Goal: Task Accomplishment & Management: Use online tool/utility

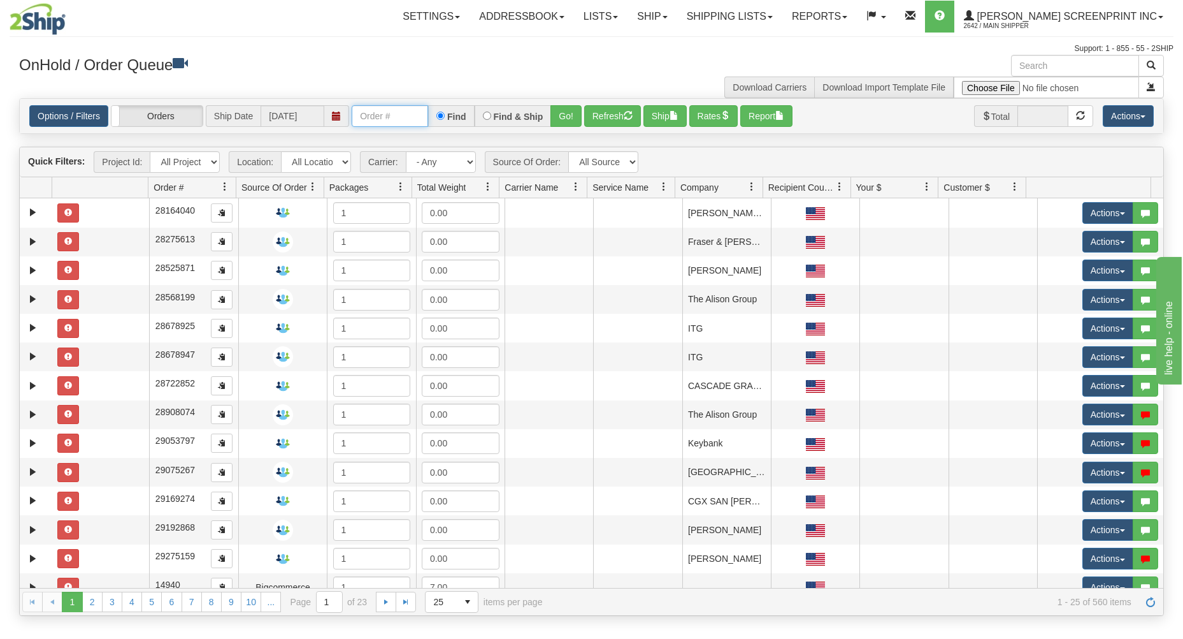
click at [395, 109] on input "text" at bounding box center [390, 116] width 76 height 22
type input "17391"
click at [578, 117] on button "Go!" at bounding box center [566, 116] width 31 height 22
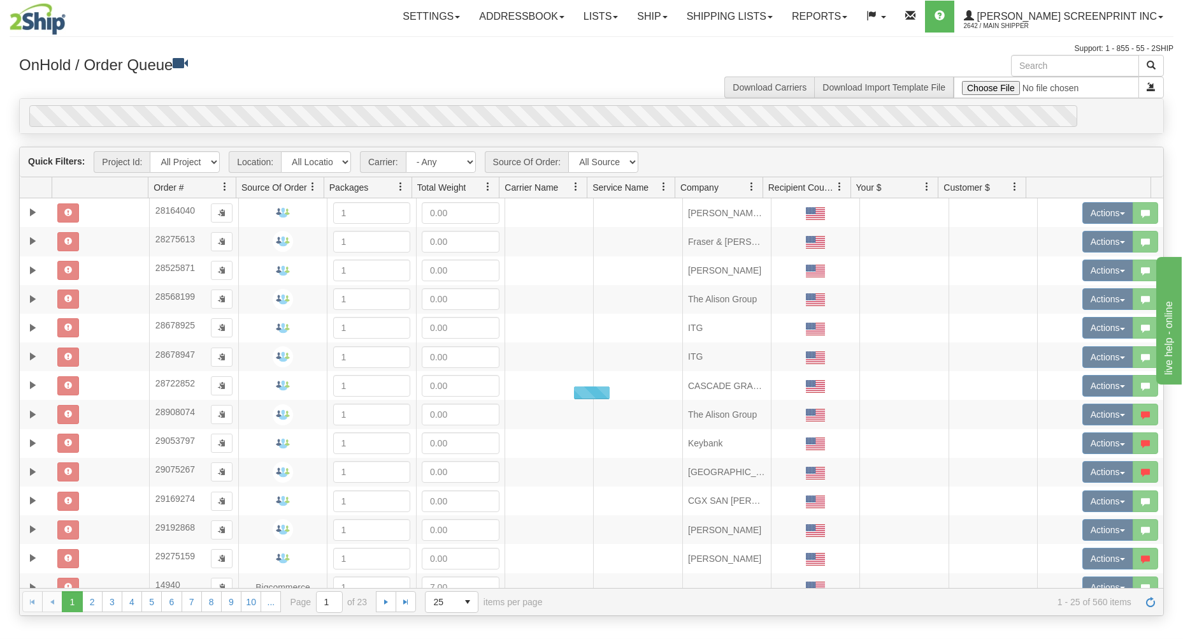
click at [548, 86] on div "OnHold / Order Queue Download Carriers Download Import Template File" at bounding box center [592, 76] width 1164 height 43
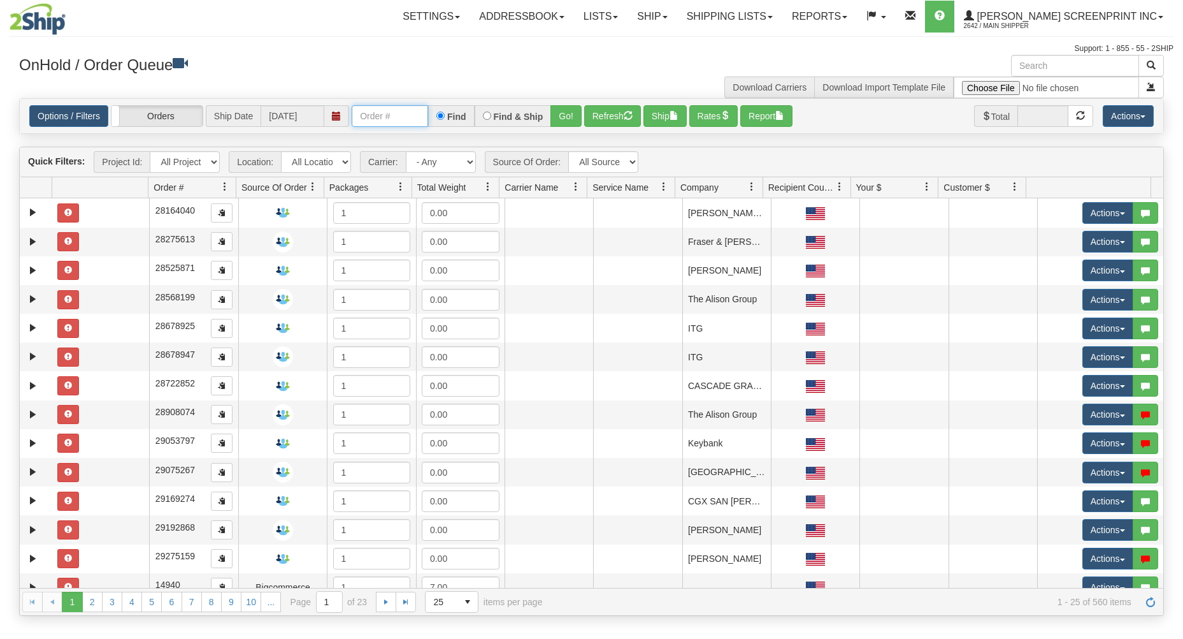
click at [409, 119] on input "text" at bounding box center [390, 116] width 76 height 22
type input "17391"
click at [570, 111] on button "Go!" at bounding box center [566, 116] width 31 height 22
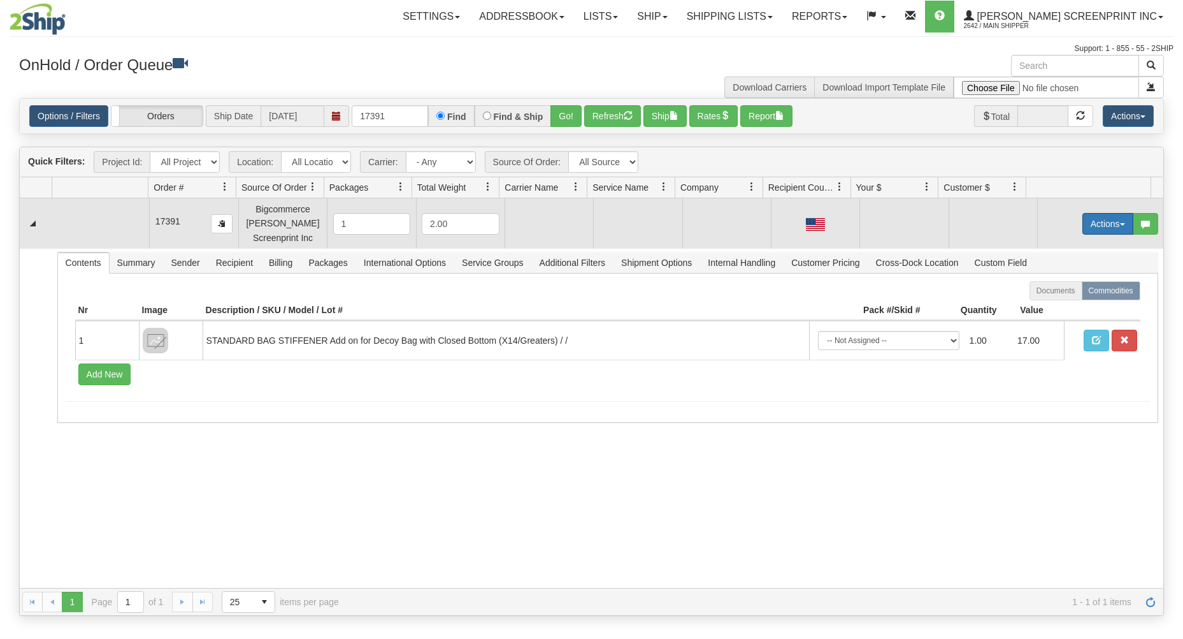
click at [1083, 229] on button "Actions" at bounding box center [1108, 224] width 51 height 22
click at [1044, 248] on span "Open" at bounding box center [1059, 248] width 31 height 10
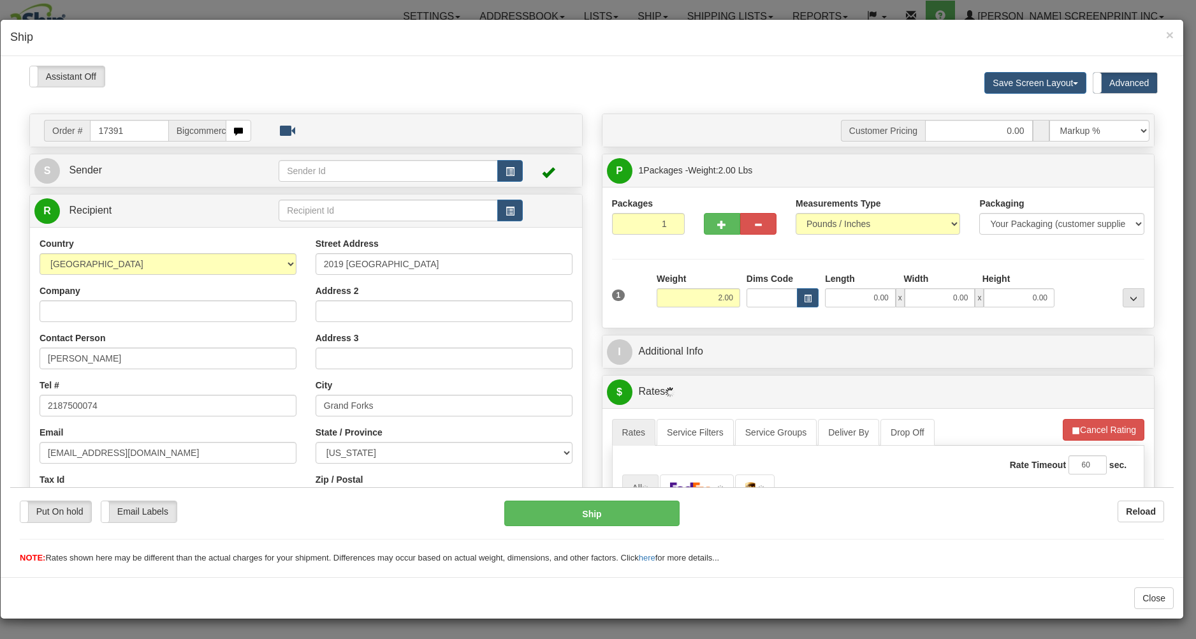
type input "3.95"
click at [142, 131] on input "17391" at bounding box center [129, 130] width 78 height 22
type input "1"
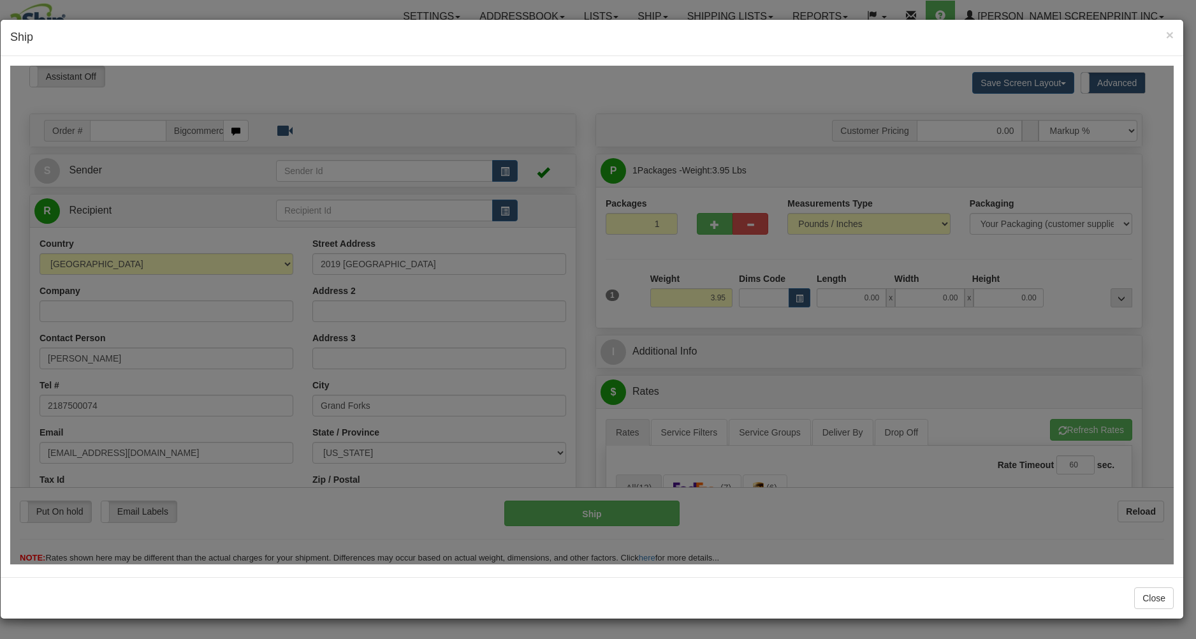
click at [169, 91] on body "Please wait... Attention! Ok Add to Bidding... Preview Custom Documents Preview…" at bounding box center [591, 314] width 1163 height 498
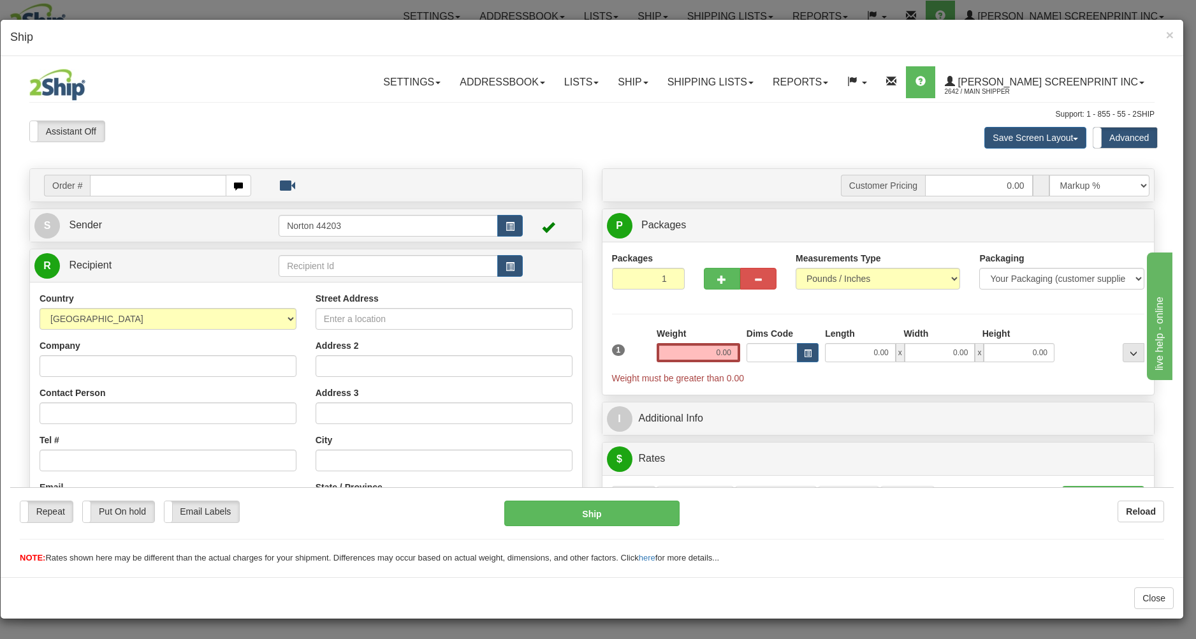
type input "14.95"
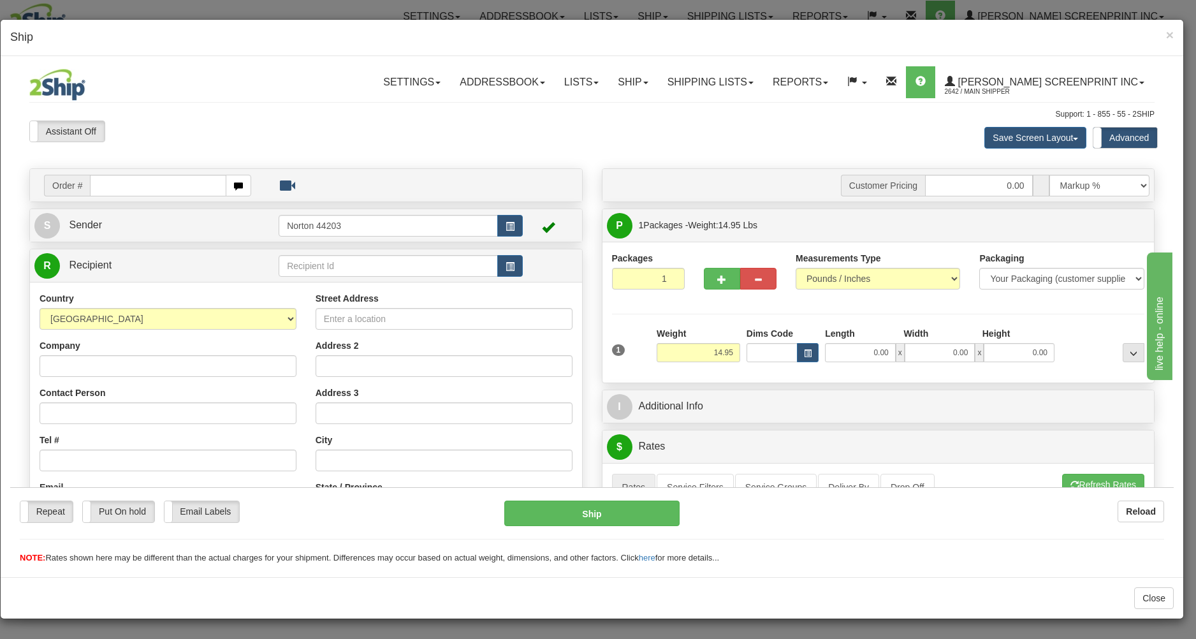
click at [152, 184] on input "text" at bounding box center [158, 185] width 136 height 22
type input "17395"
click at [208, 140] on body "Training Course Close Toggle navigation Settings Shipping Preferences New Recip…" at bounding box center [591, 314] width 1163 height 498
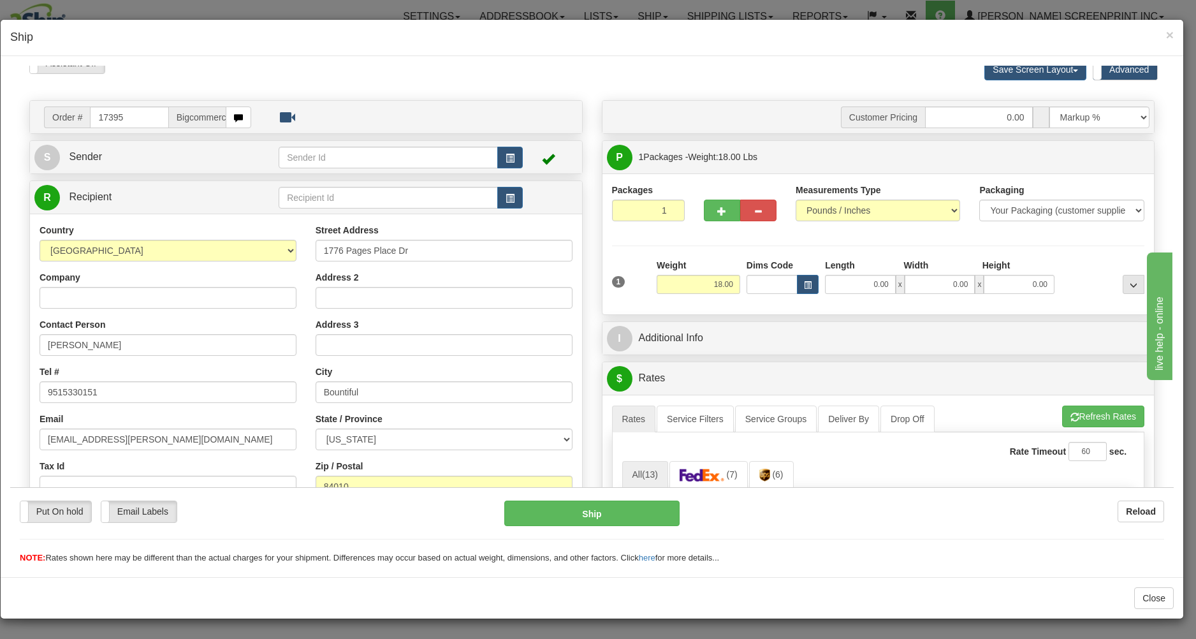
scroll to position [136, 0]
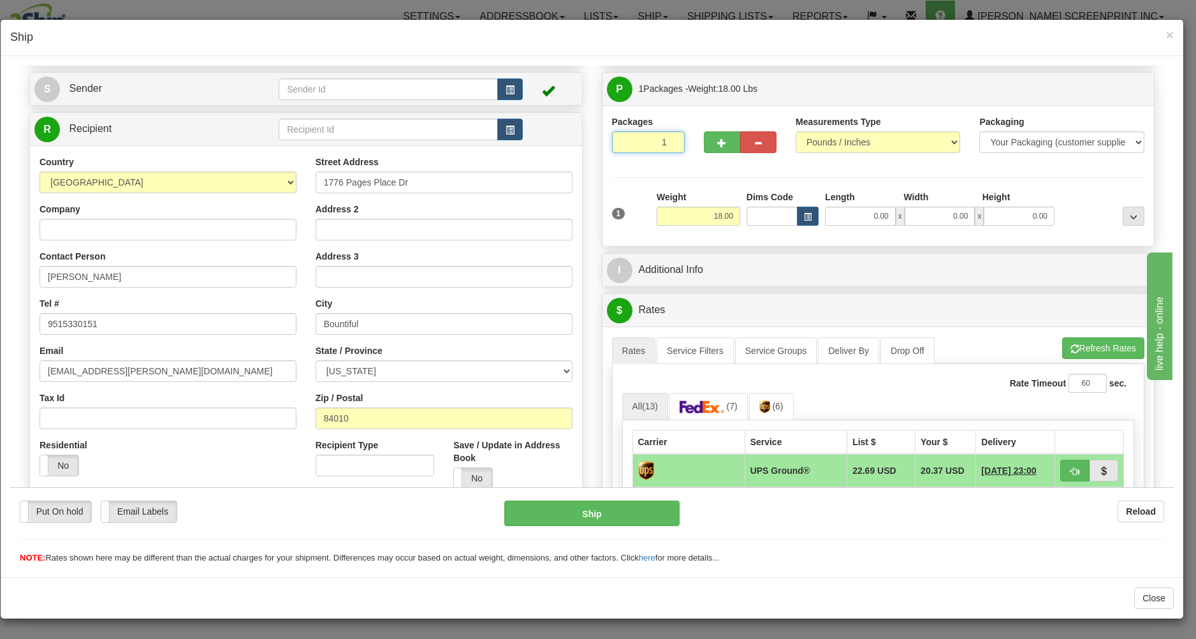
click at [651, 141] on input "1" at bounding box center [648, 142] width 73 height 22
click at [677, 213] on input "18.00" at bounding box center [697, 215] width 83 height 19
click at [828, 216] on input "0.00" at bounding box center [860, 215] width 71 height 19
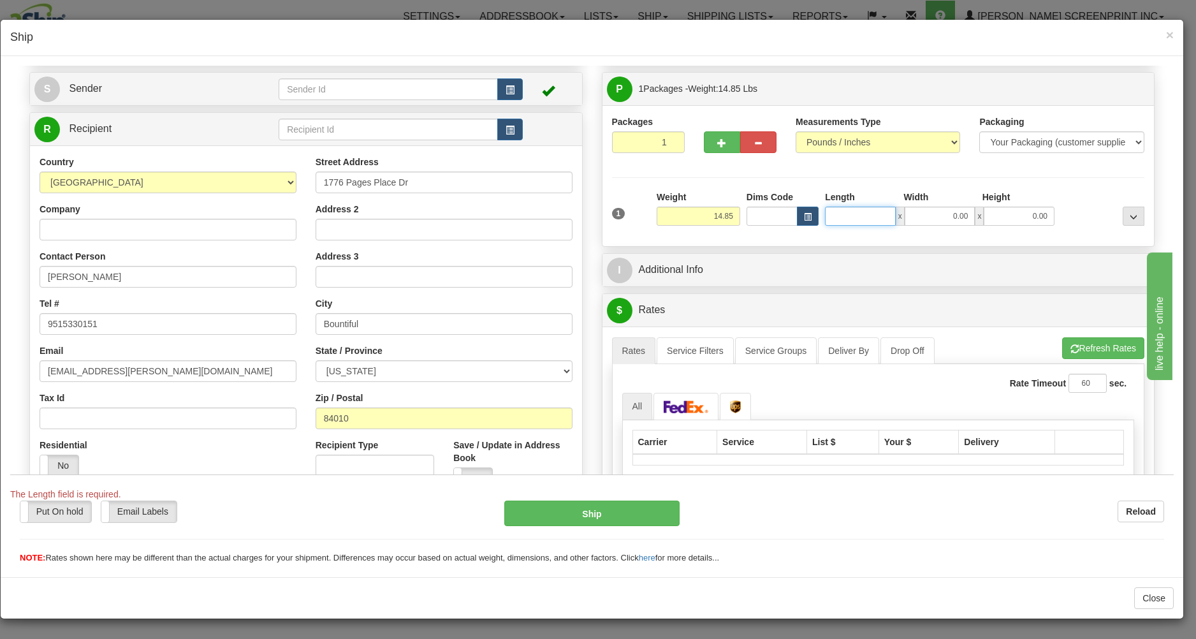
type input "14.95"
type input "29.00"
click at [937, 208] on input "0.00" at bounding box center [939, 215] width 71 height 19
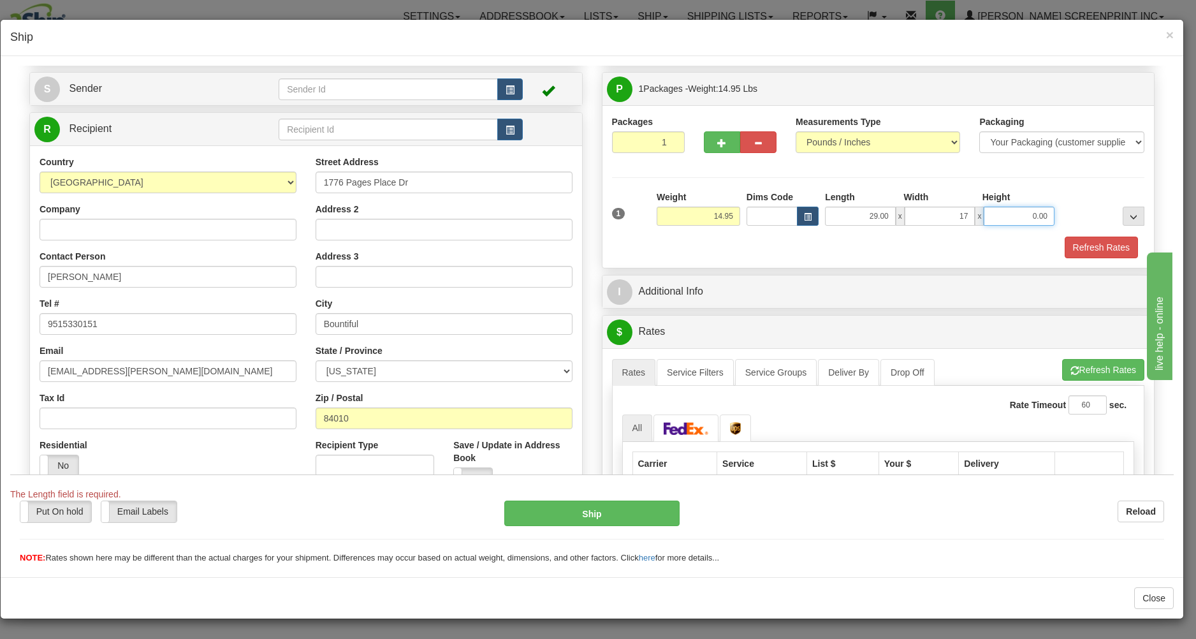
type input "17.00"
click at [1030, 216] on input "0.00" at bounding box center [1018, 215] width 71 height 19
type input "10.00"
click at [1071, 372] on button "Refresh Rates" at bounding box center [1103, 369] width 82 height 22
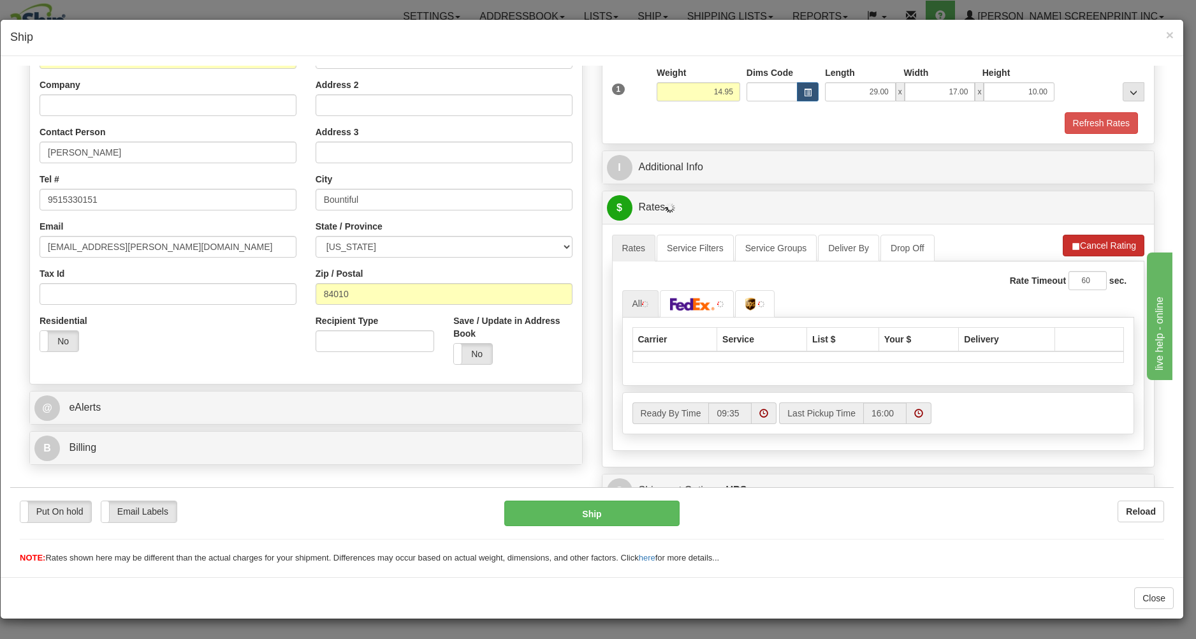
scroll to position [273, 0]
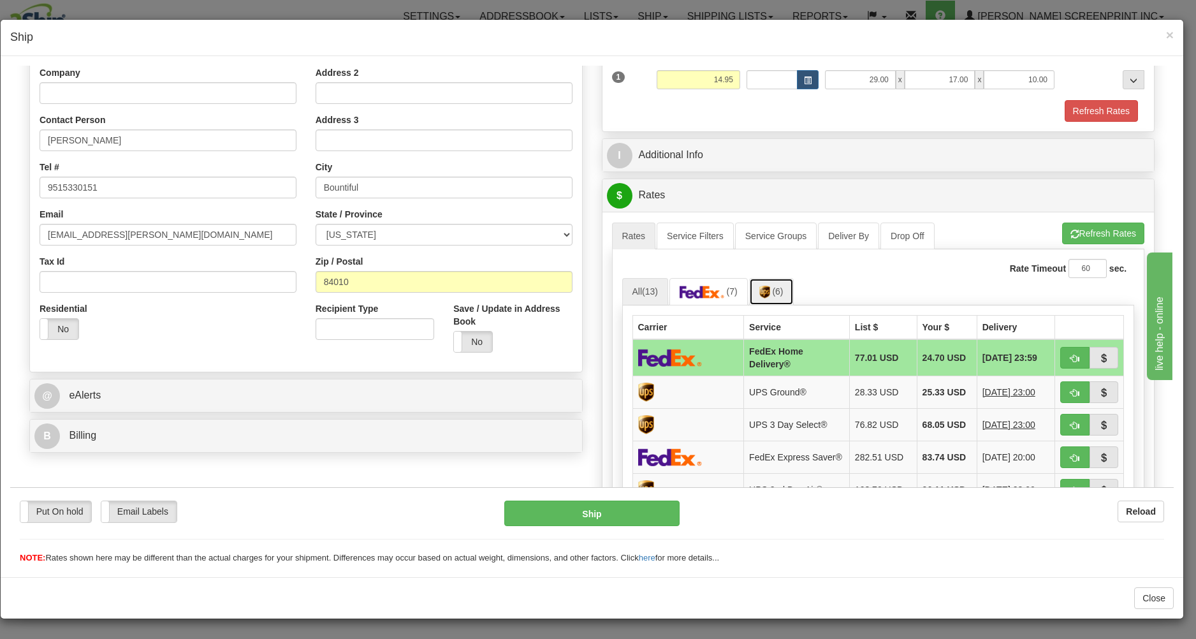
click at [765, 298] on img at bounding box center [764, 291] width 11 height 13
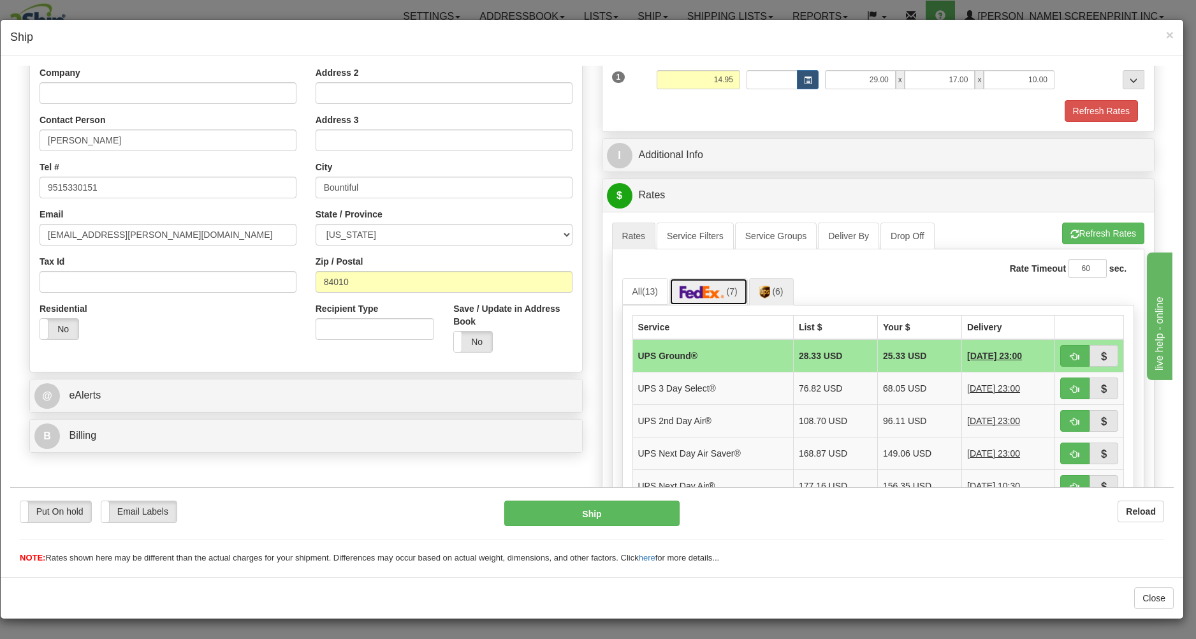
click at [721, 293] on link "(7)" at bounding box center [708, 290] width 78 height 27
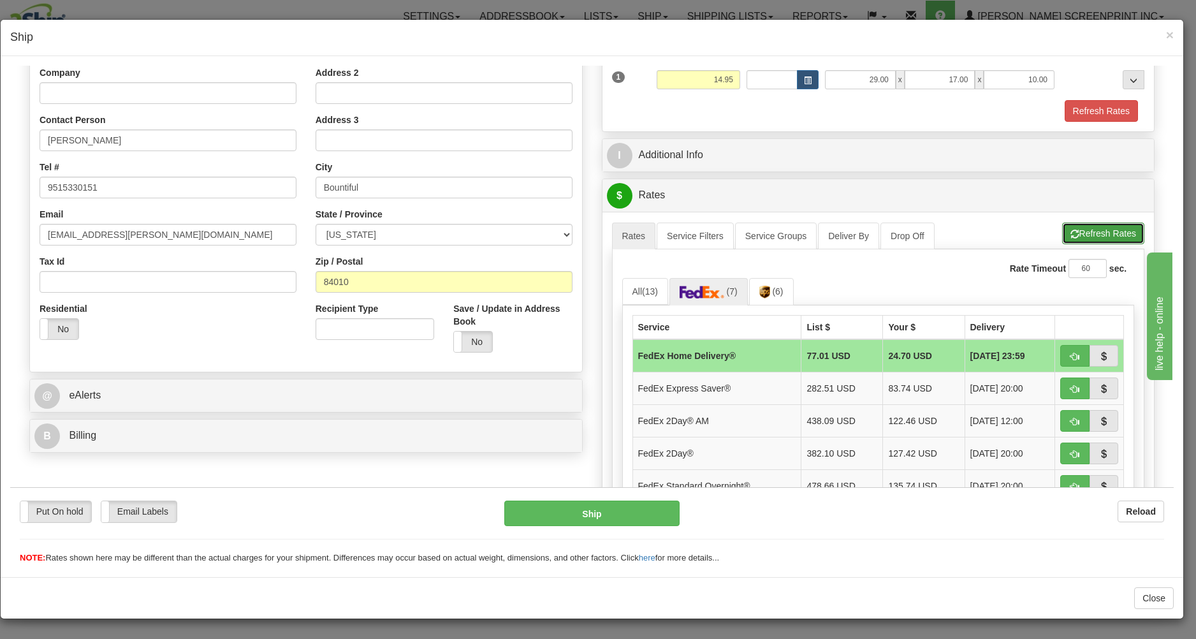
click at [1070, 235] on span "button" at bounding box center [1074, 233] width 9 height 8
click at [659, 332] on th "Service" at bounding box center [716, 326] width 169 height 24
click at [782, 240] on link "Service Groups" at bounding box center [776, 235] width 82 height 27
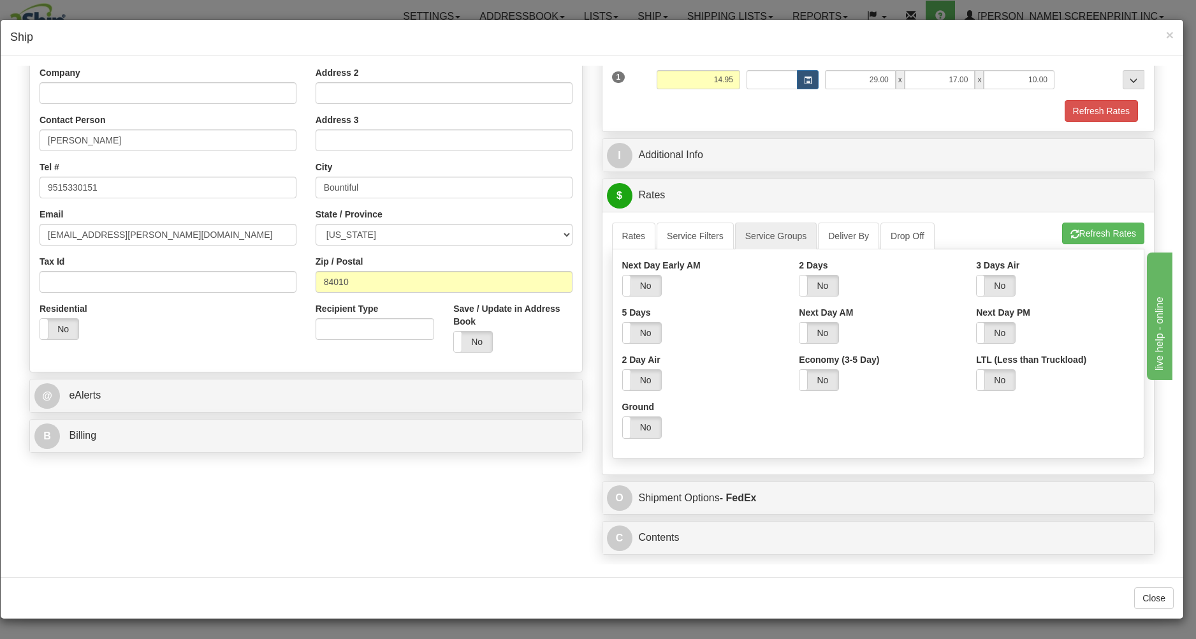
click at [804, 211] on div "$ Rates Cancel" at bounding box center [878, 194] width 552 height 33
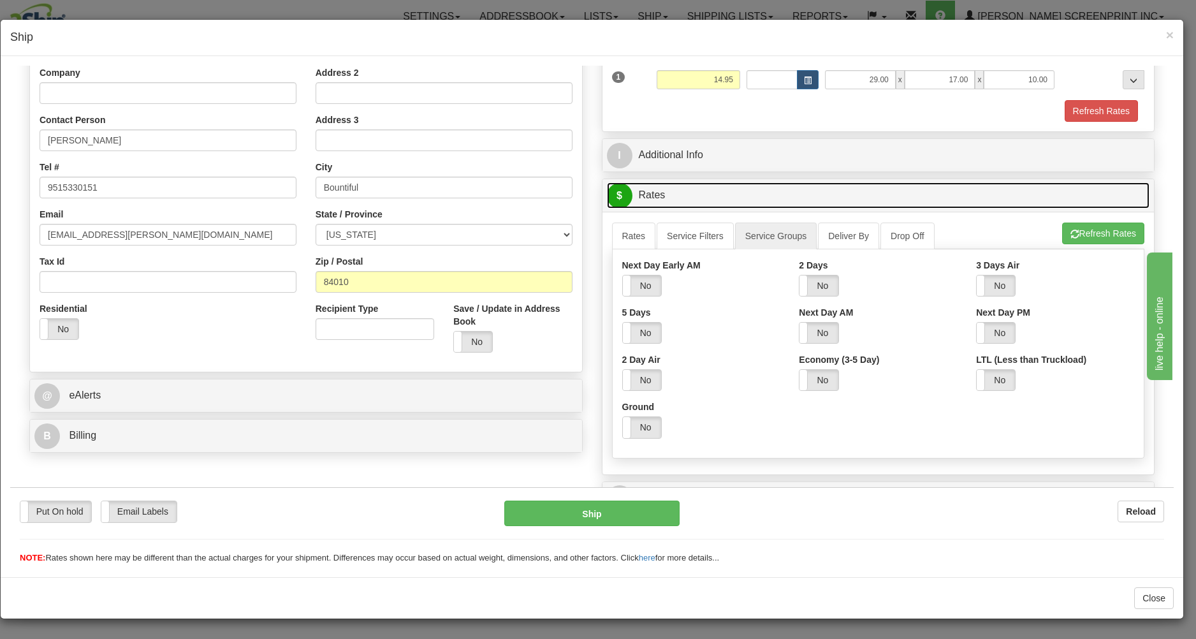
click at [799, 198] on link "$ Rates" at bounding box center [878, 195] width 543 height 26
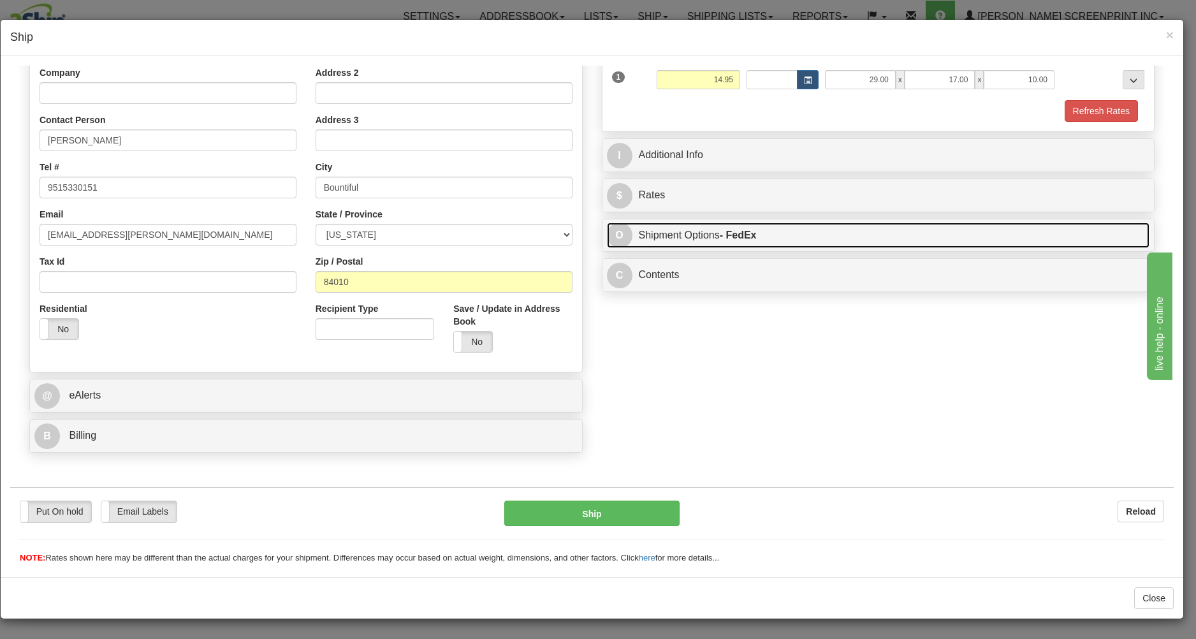
click at [800, 242] on link "O Shipment Options - FedEx" at bounding box center [878, 235] width 543 height 26
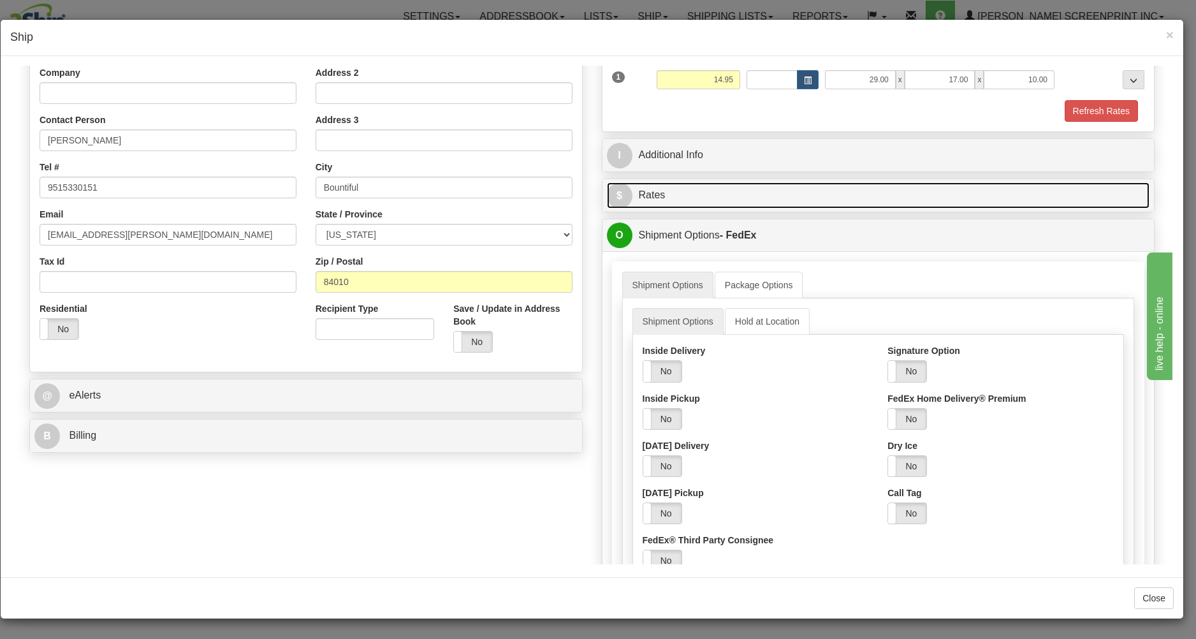
click at [739, 197] on link "$ Rates" at bounding box center [878, 195] width 543 height 26
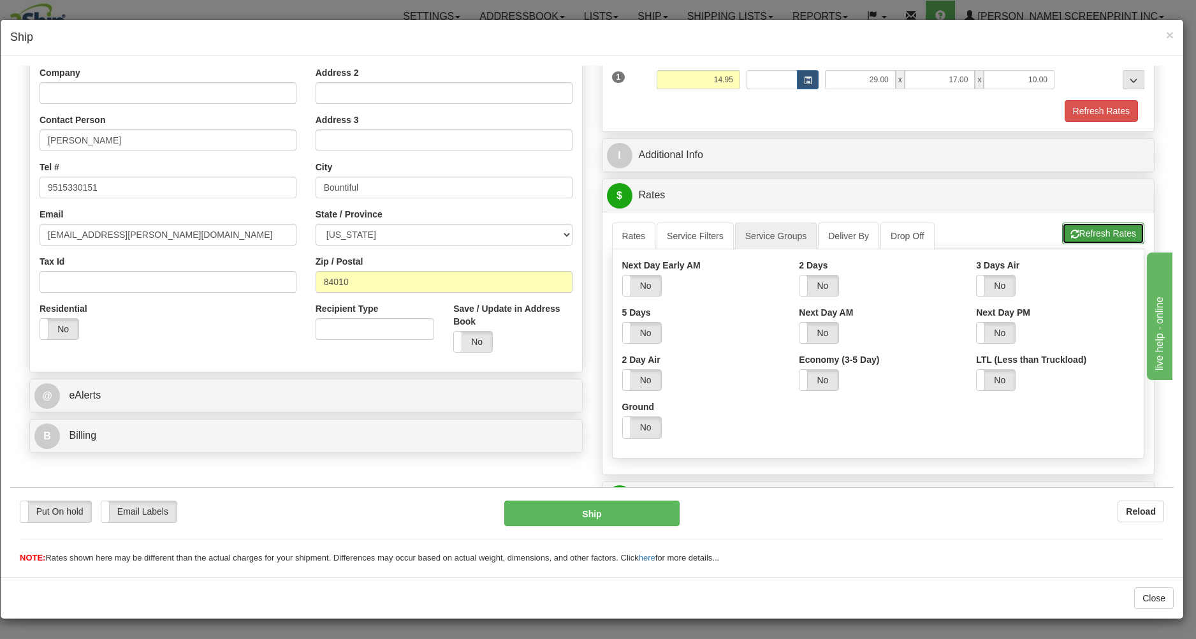
click at [1073, 231] on button "Refresh Rates" at bounding box center [1103, 233] width 82 height 22
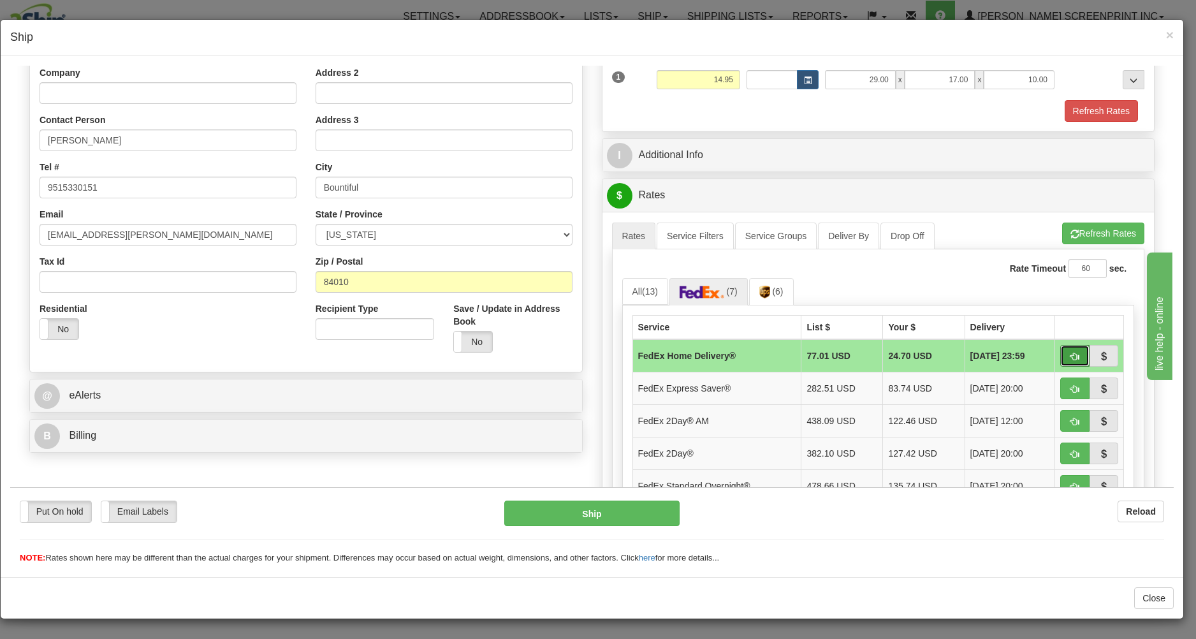
click at [1060, 354] on button "button" at bounding box center [1074, 355] width 29 height 22
type input "90"
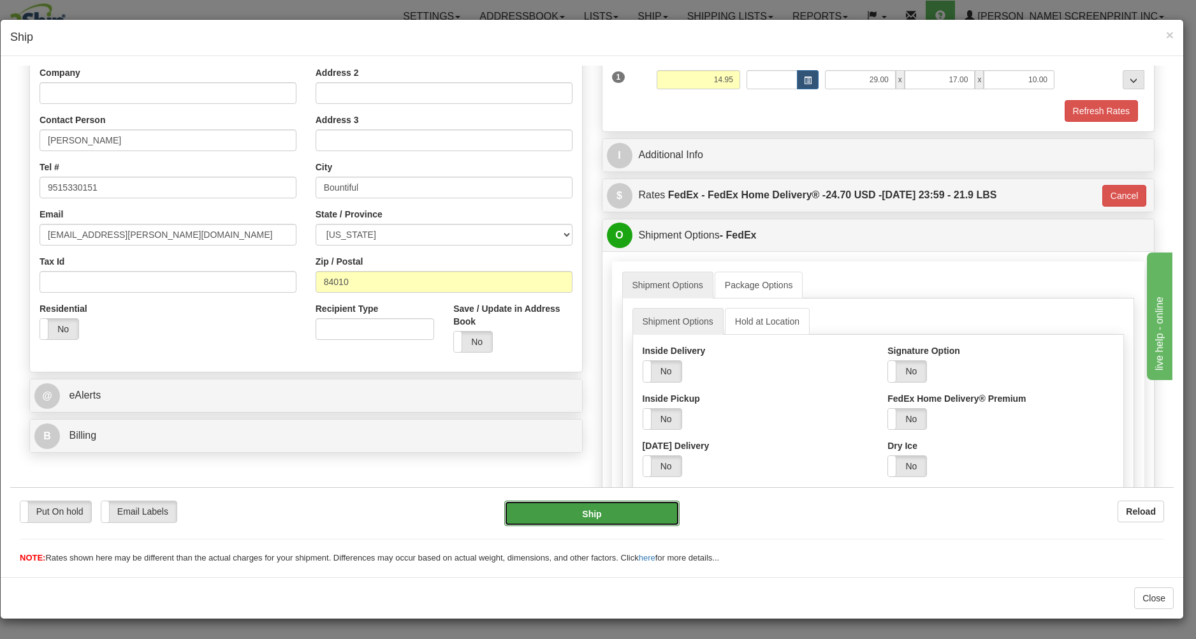
click at [620, 512] on button "Ship" at bounding box center [591, 512] width 175 height 25
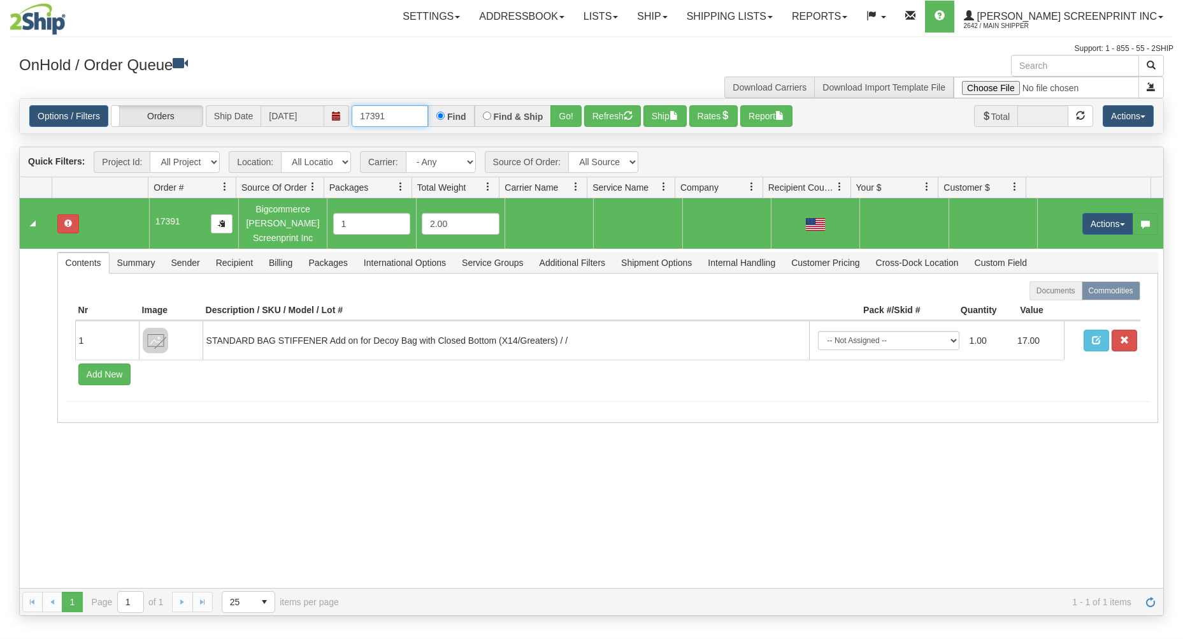
click at [405, 115] on input "17391" at bounding box center [390, 116] width 76 height 22
type input "1"
click at [377, 78] on div "OnHold / Order Queue" at bounding box center [301, 67] width 582 height 25
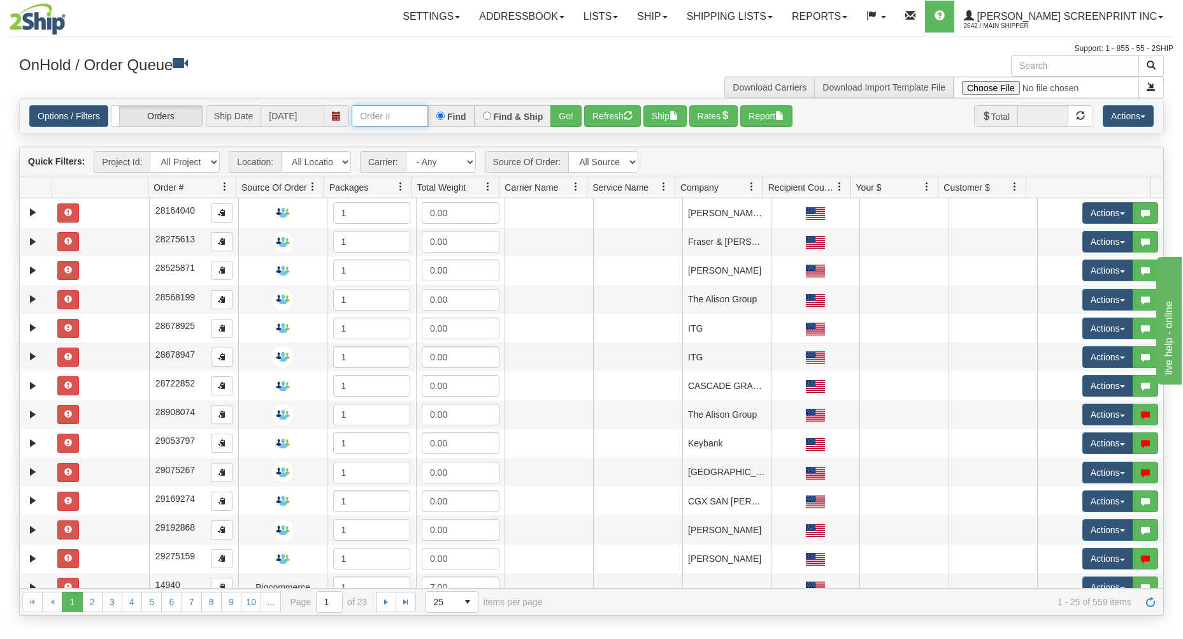
click at [402, 115] on input "text" at bounding box center [390, 116] width 76 height 22
type input "17394"
click at [574, 119] on button "Go!" at bounding box center [566, 116] width 31 height 22
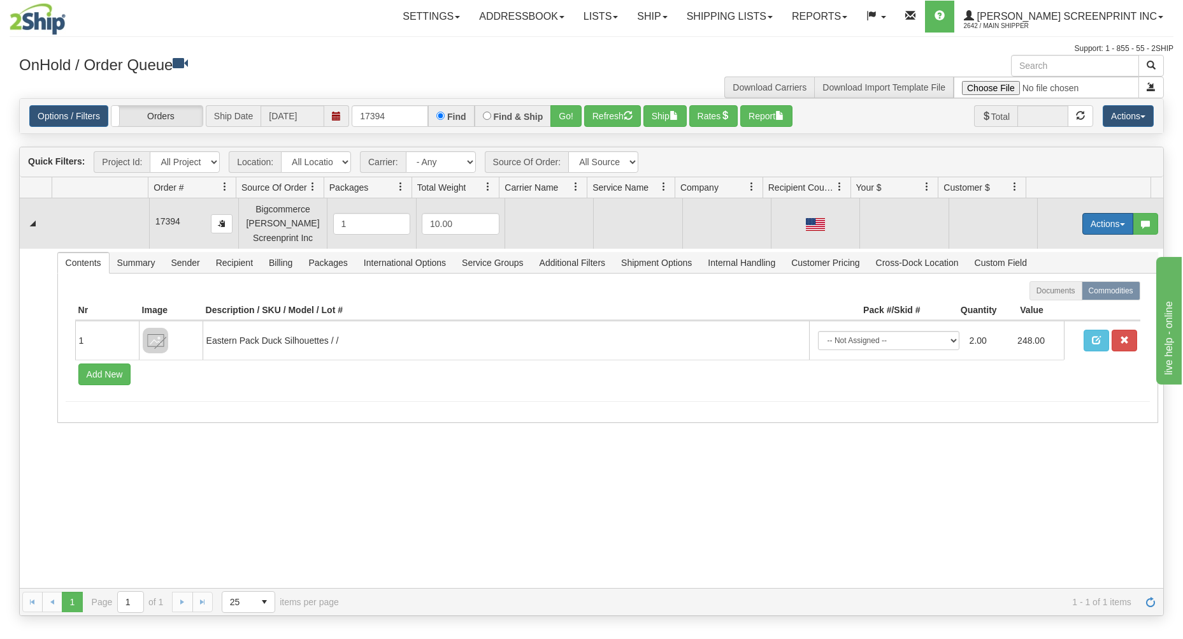
click at [1120, 225] on span "button" at bounding box center [1122, 224] width 5 height 3
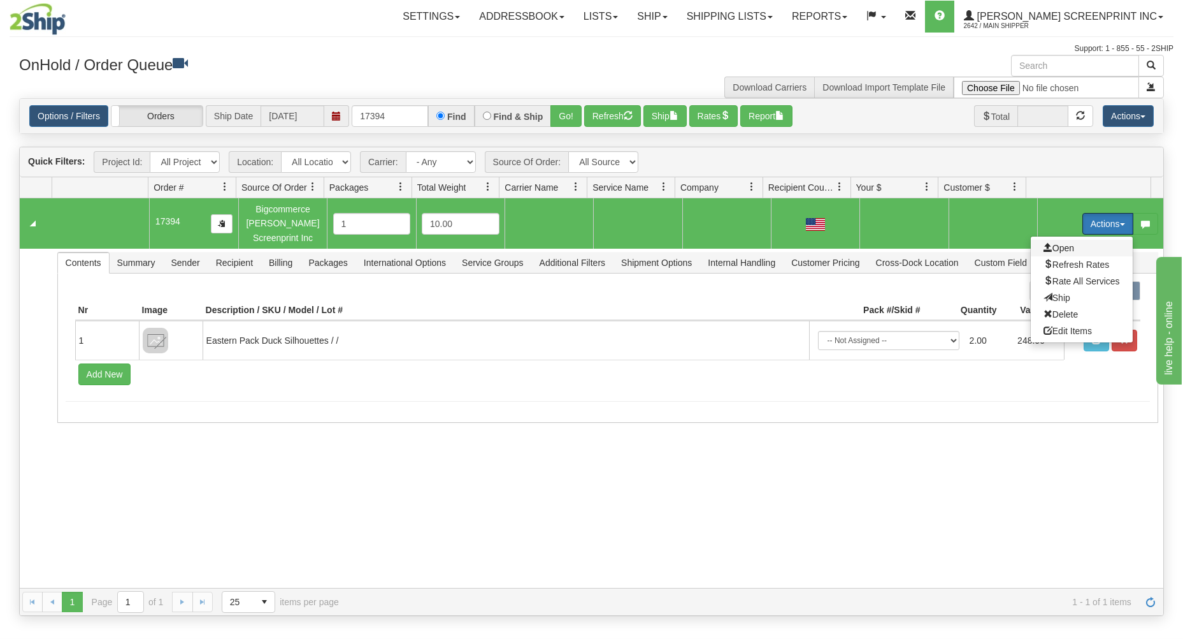
click at [1044, 250] on span at bounding box center [1048, 247] width 9 height 9
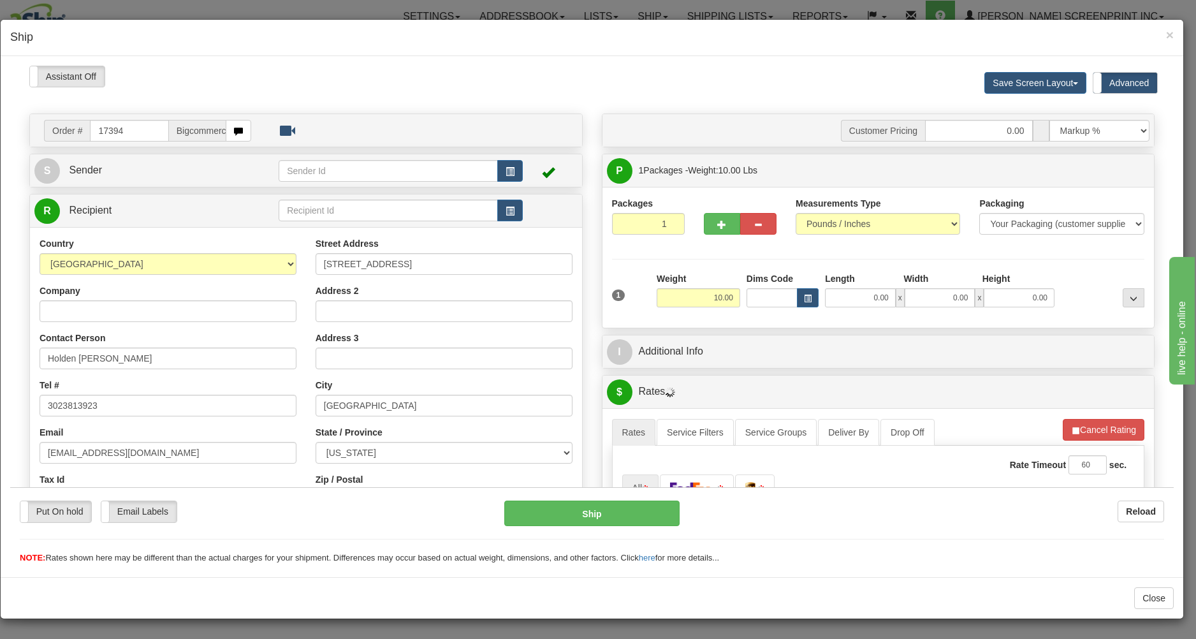
type input "8.70"
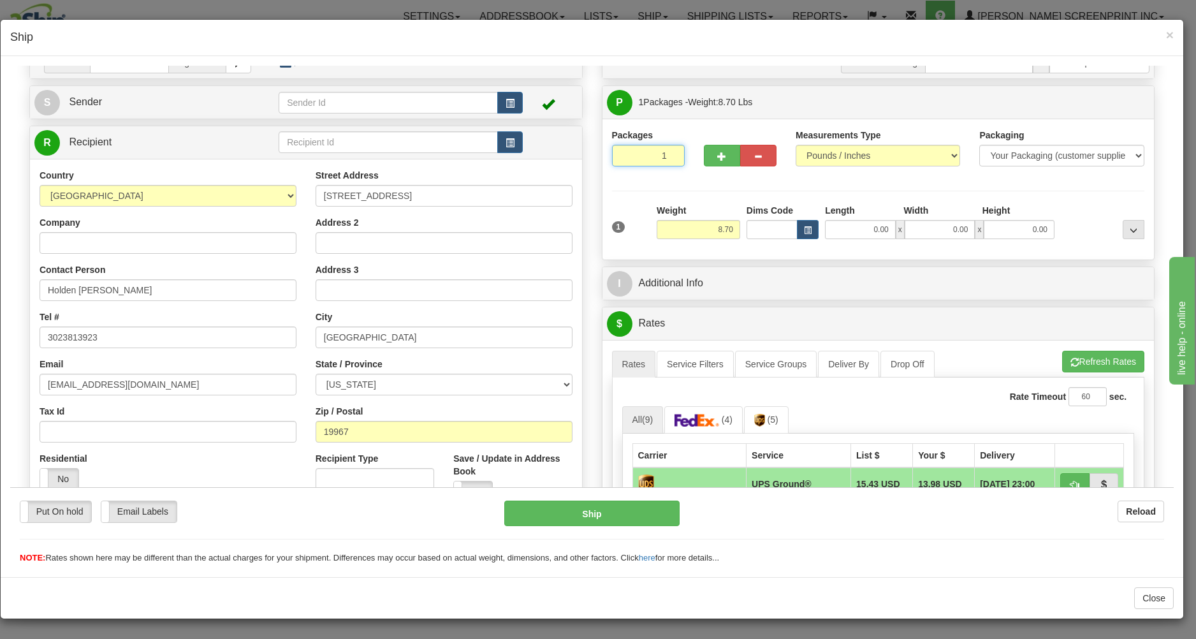
click at [646, 155] on input "1" at bounding box center [648, 155] width 73 height 22
click at [715, 226] on input "8.70" at bounding box center [697, 228] width 83 height 19
click at [839, 229] on input "0.00" at bounding box center [860, 228] width 71 height 19
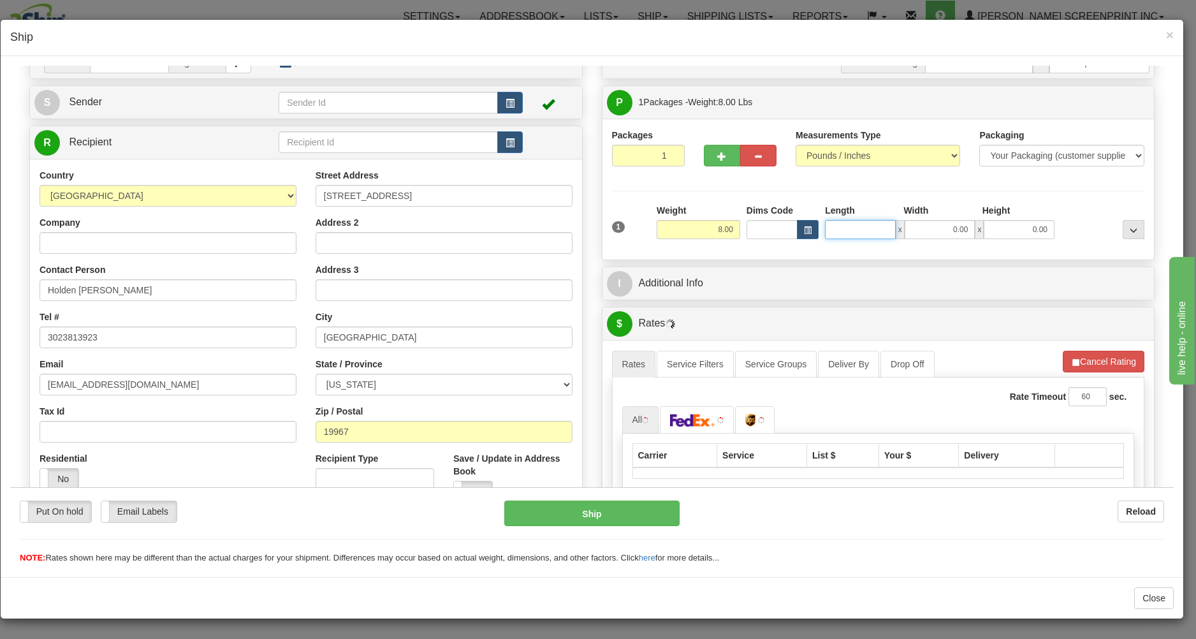
type input "8.10"
type input "26"
type input "8.70"
type input "26.00"
drag, startPoint x: 950, startPoint y: 225, endPoint x: 941, endPoint y: 212, distance: 16.1
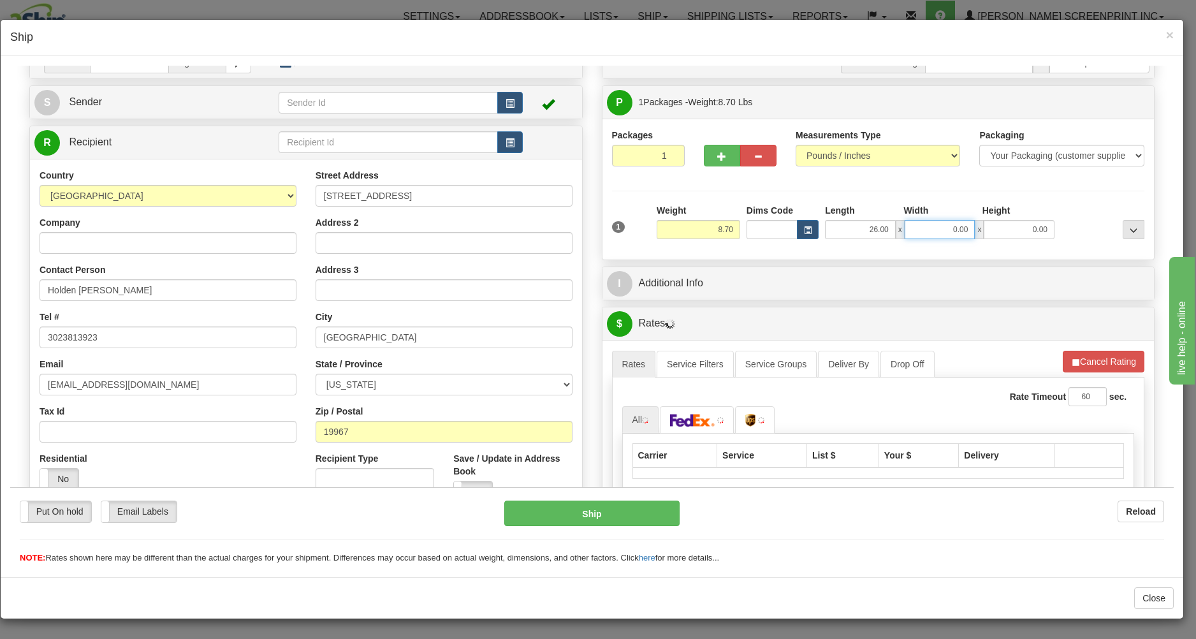
click at [950, 224] on input "0.00" at bounding box center [939, 228] width 71 height 19
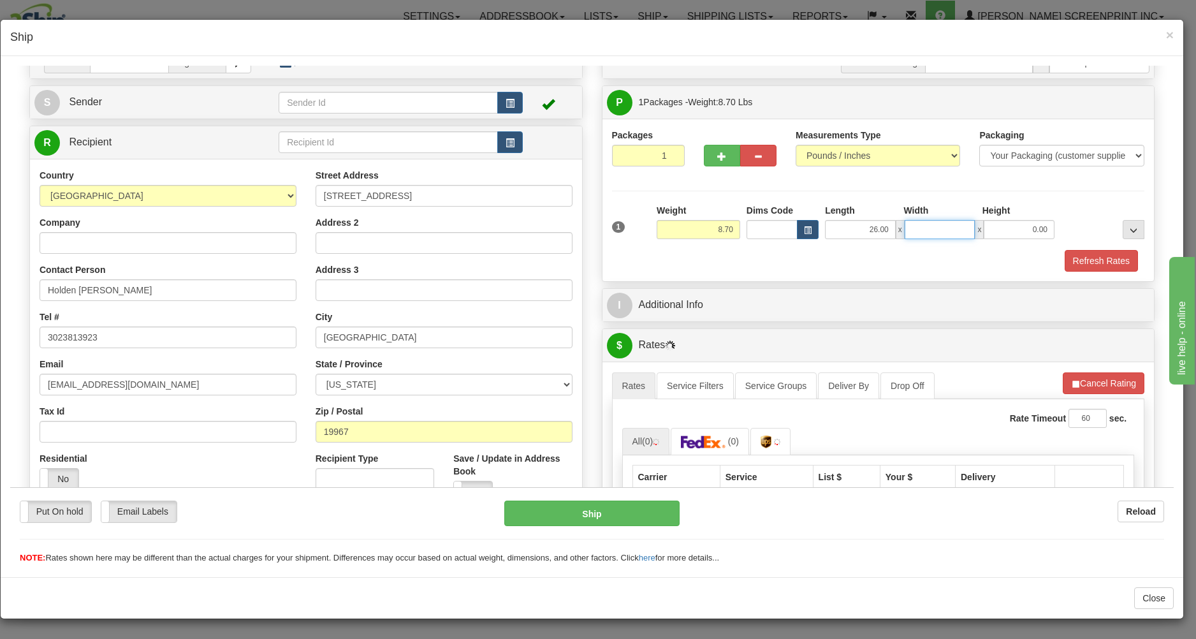
type input "2"
type input "18.00"
drag, startPoint x: 1021, startPoint y: 230, endPoint x: 1021, endPoint y: 221, distance: 9.6
click at [1022, 229] on input "0.00" at bounding box center [1018, 228] width 71 height 19
type input "8.60"
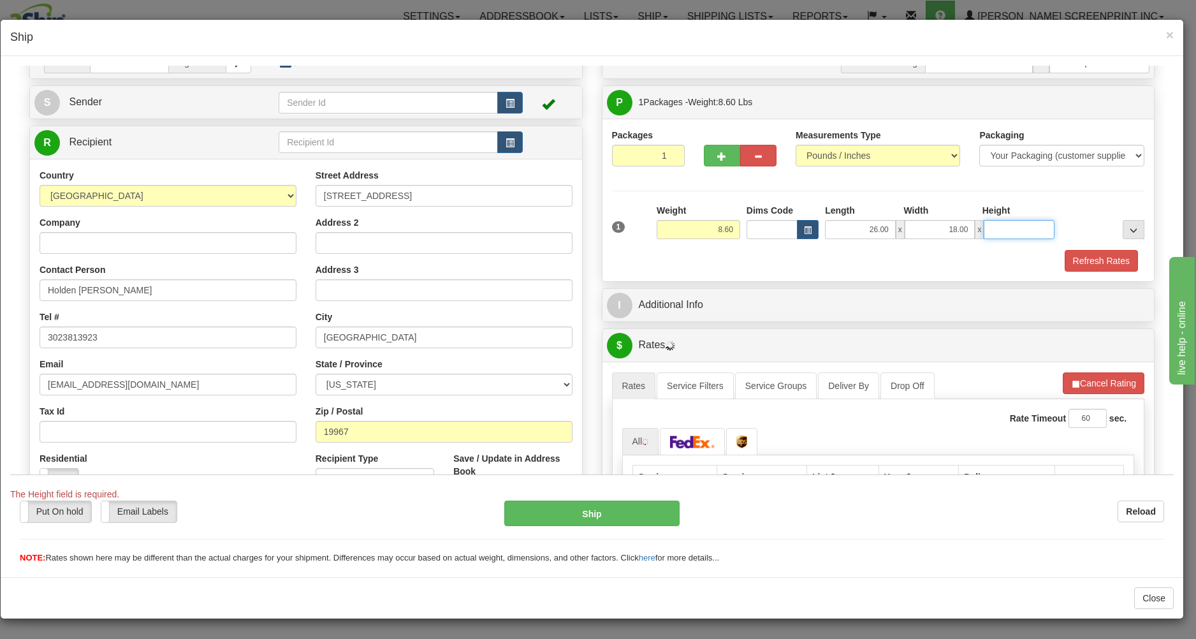
type input "7"
type input "8.70"
type input "7.00"
click at [1075, 256] on button "Refresh Rates" at bounding box center [1100, 260] width 73 height 22
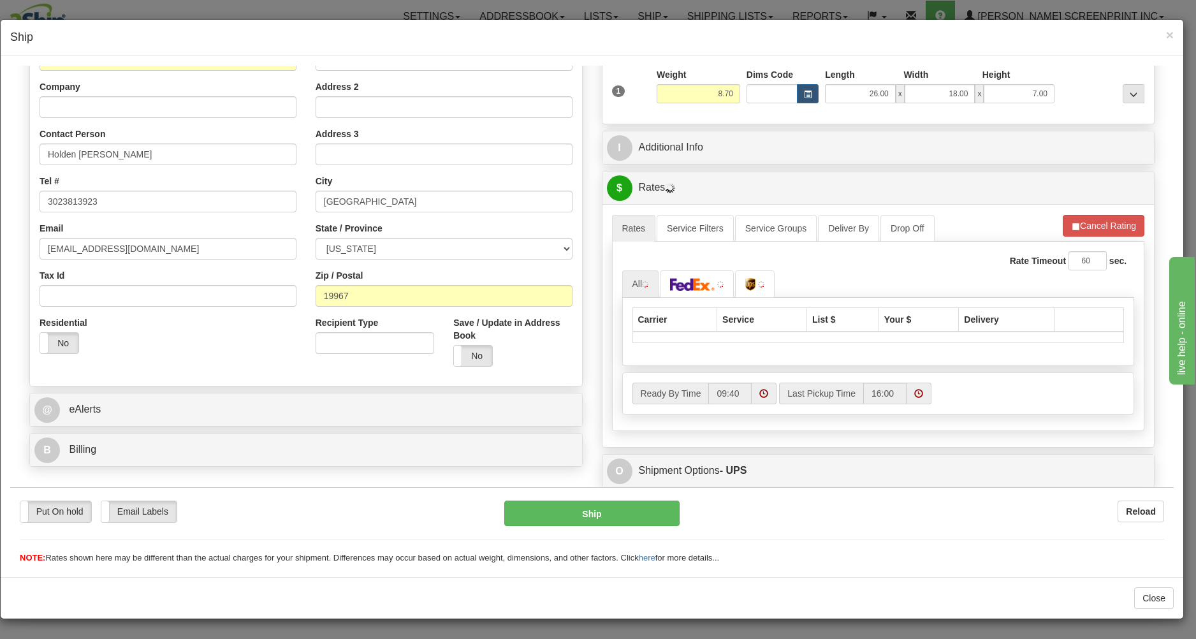
scroll to position [205, 0]
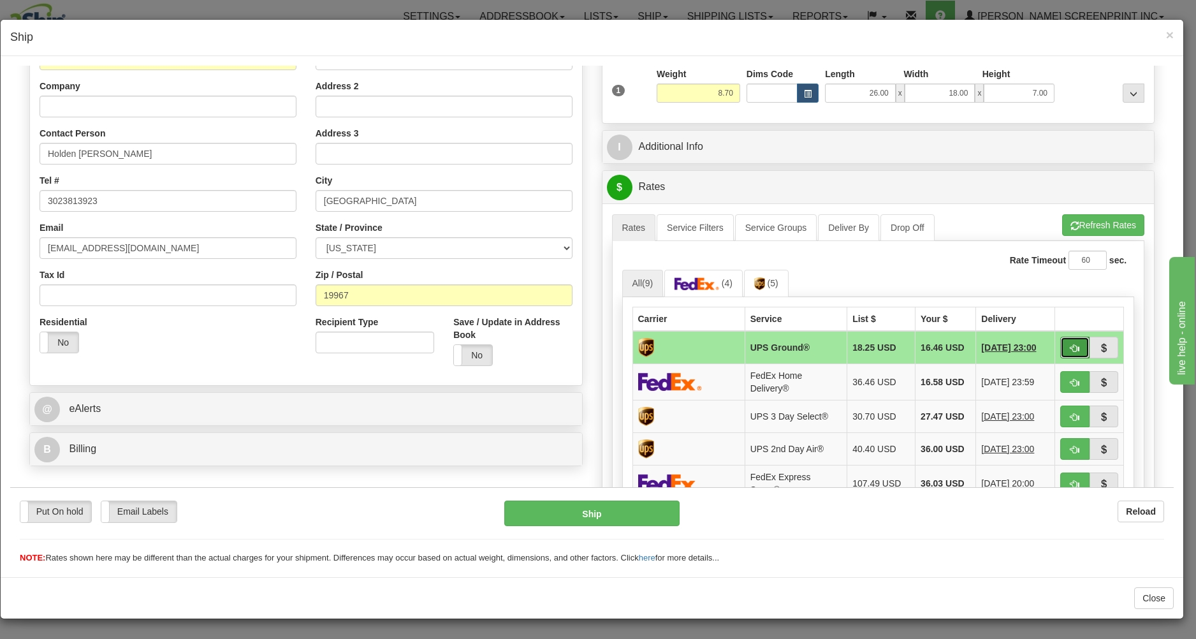
click at [1070, 347] on span "button" at bounding box center [1074, 347] width 9 height 8
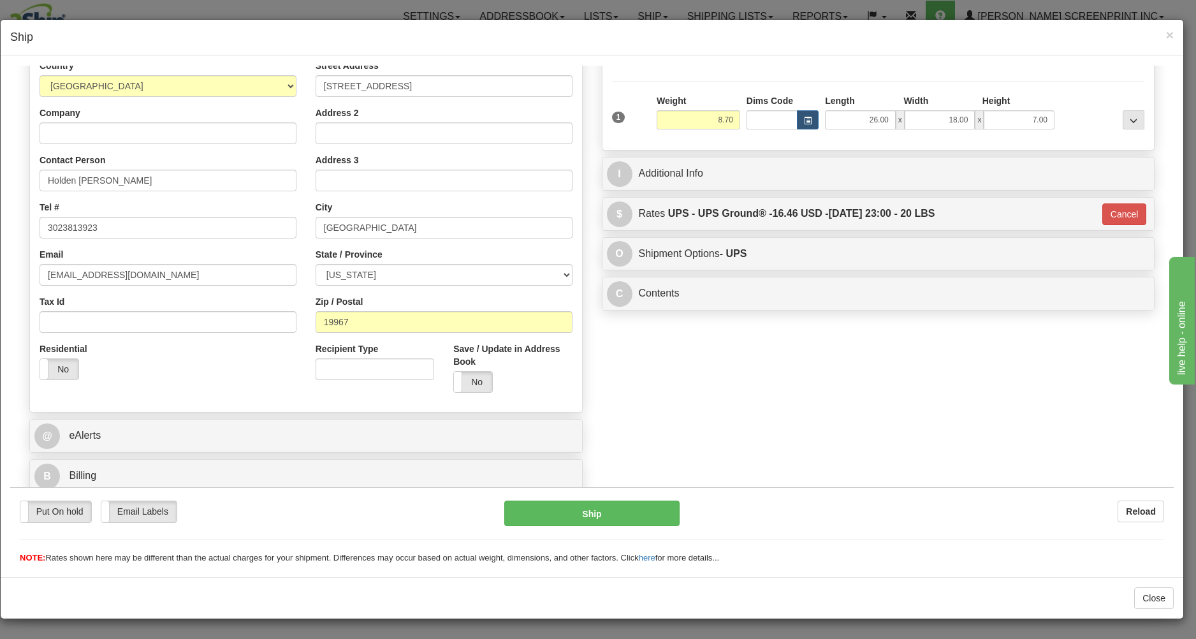
type input "03"
click at [621, 507] on button "Ship" at bounding box center [591, 512] width 175 height 25
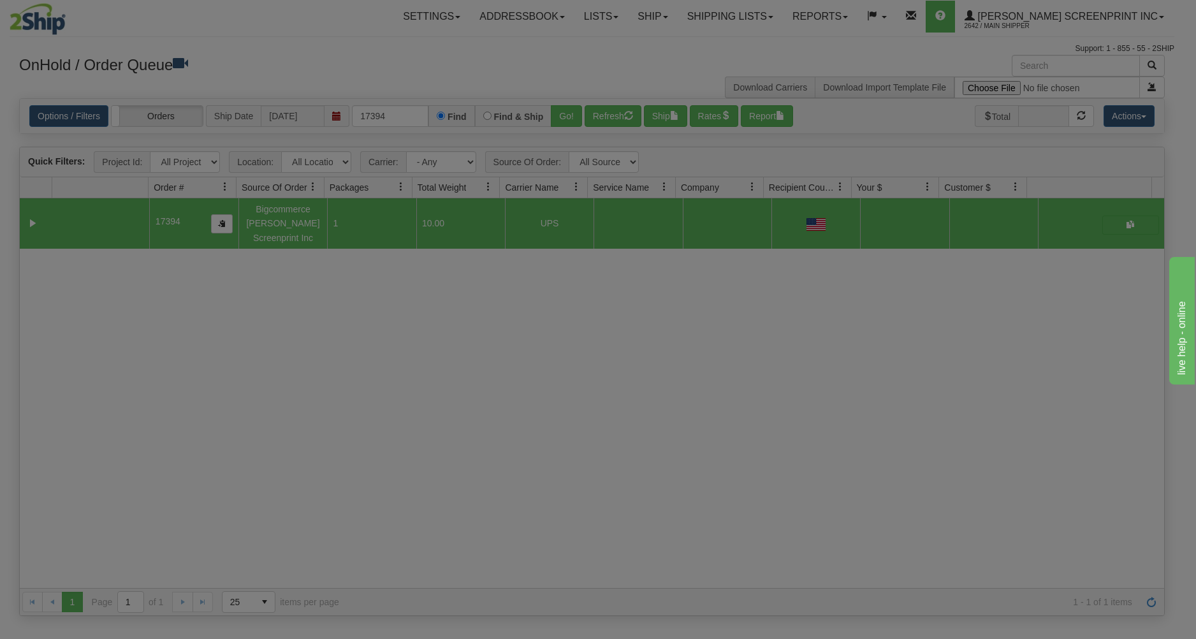
scroll to position [0, 0]
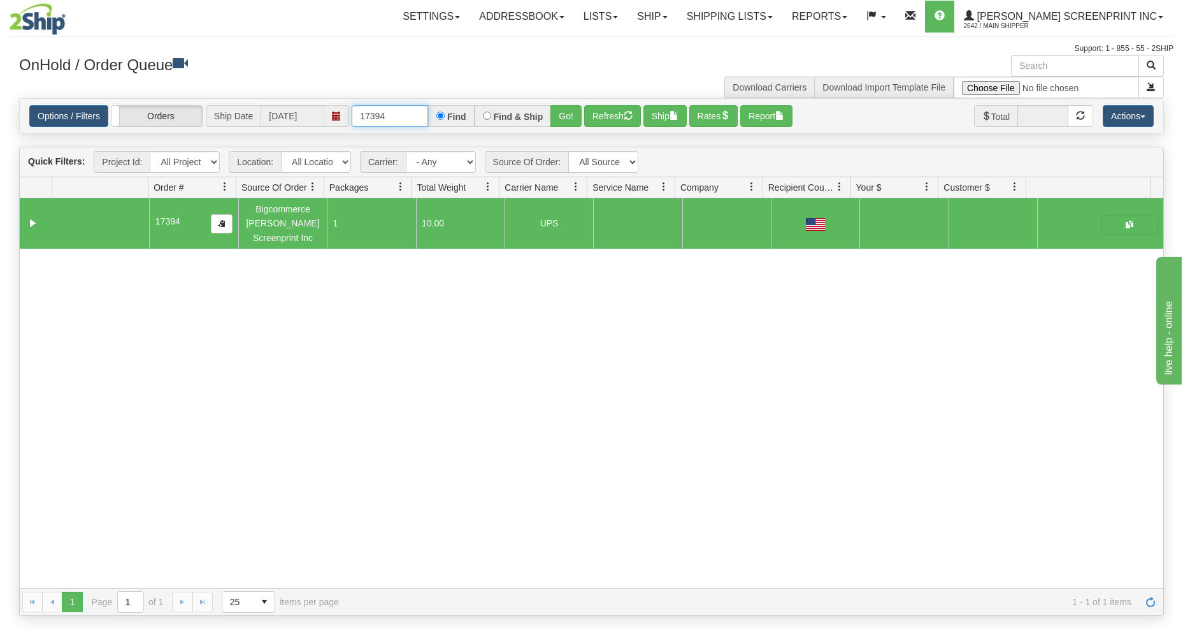
click at [411, 122] on input "17394" at bounding box center [390, 116] width 76 height 22
type input "1"
click at [396, 72] on h3 "OnHold / Order Queue" at bounding box center [300, 64] width 563 height 18
drag, startPoint x: 397, startPoint y: 118, endPoint x: 392, endPoint y: 109, distance: 10.3
click at [396, 116] on input "text" at bounding box center [390, 116] width 76 height 22
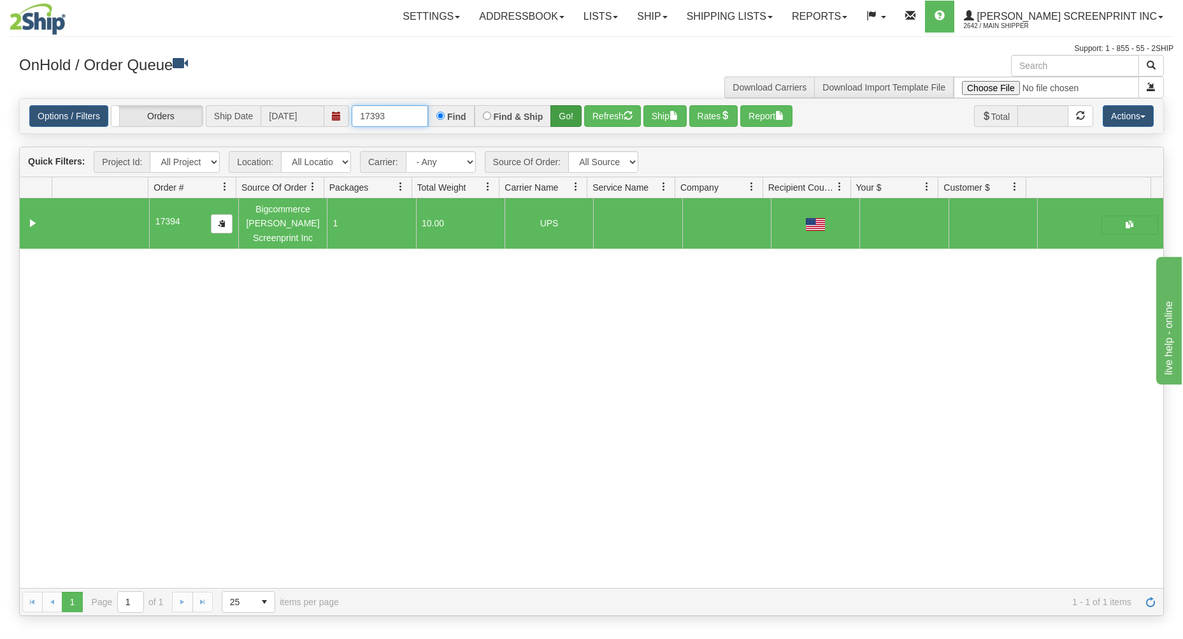
type input "17393"
click at [562, 120] on button "Go!" at bounding box center [566, 116] width 31 height 22
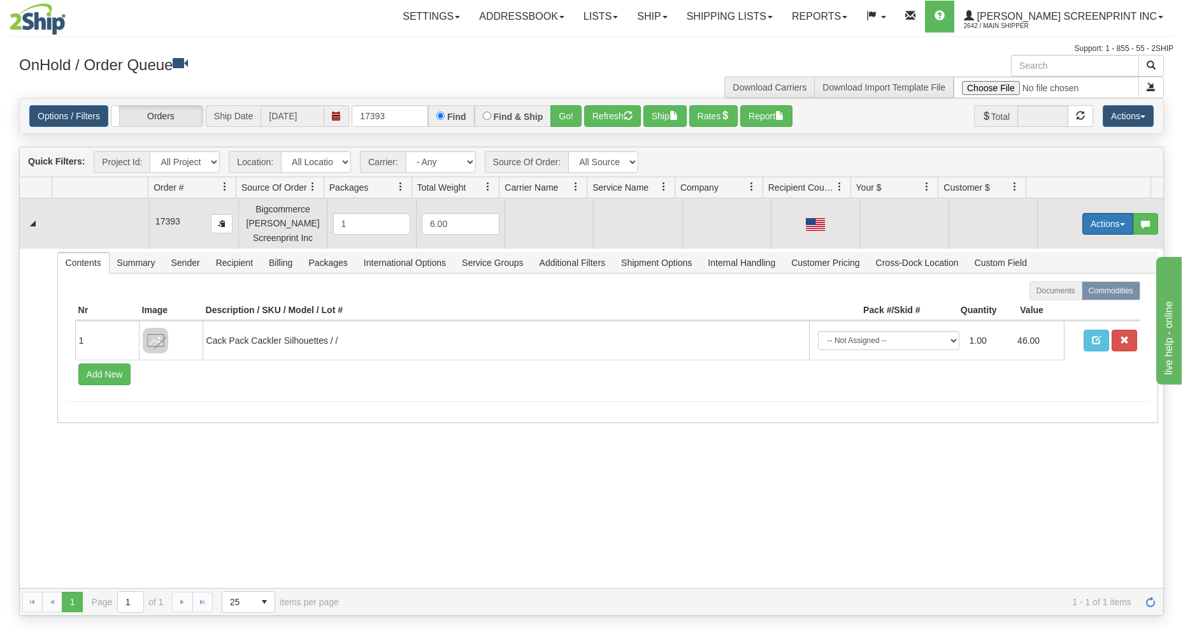
click at [1094, 218] on button "Actions" at bounding box center [1108, 224] width 51 height 22
click at [1044, 250] on span at bounding box center [1048, 247] width 9 height 9
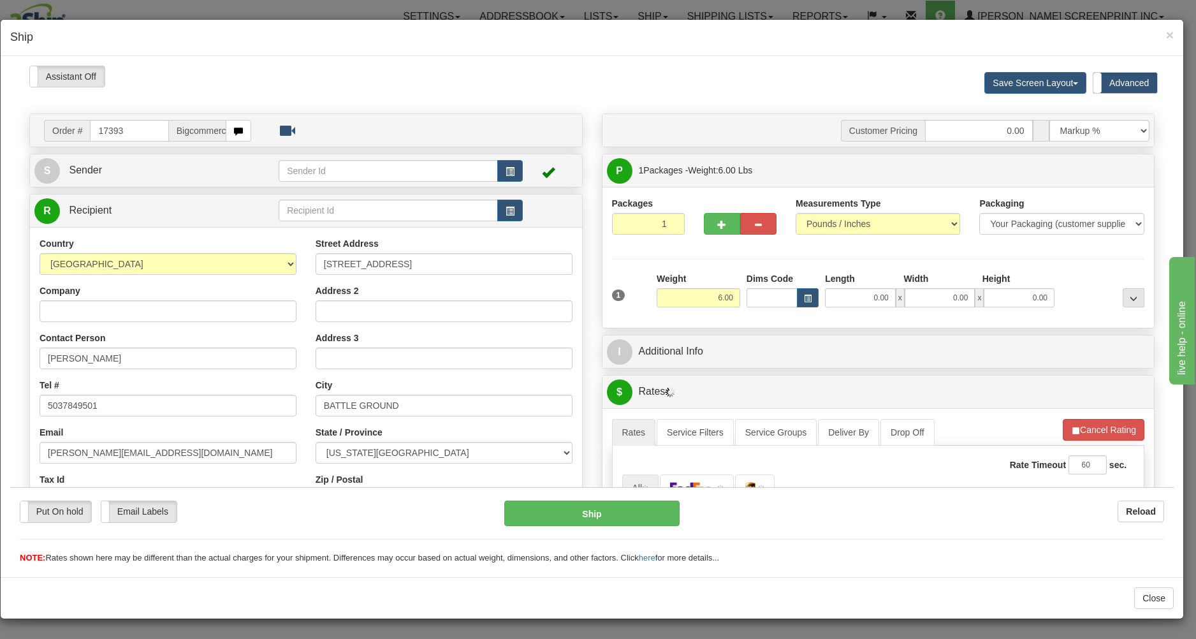
type input "4.30"
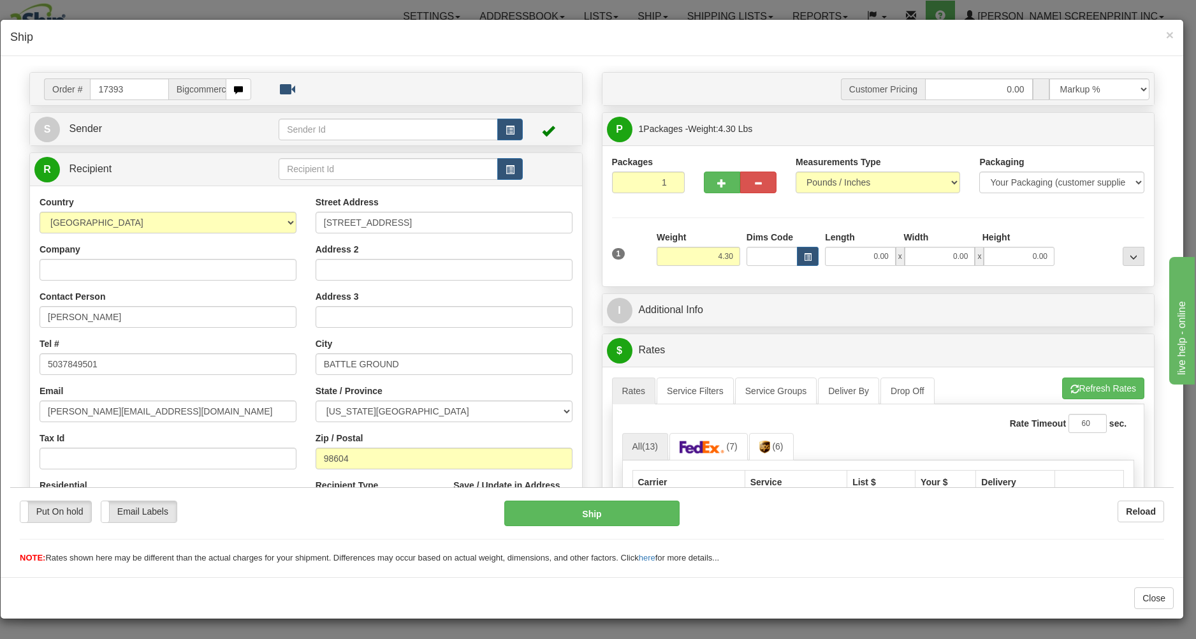
scroll to position [68, 0]
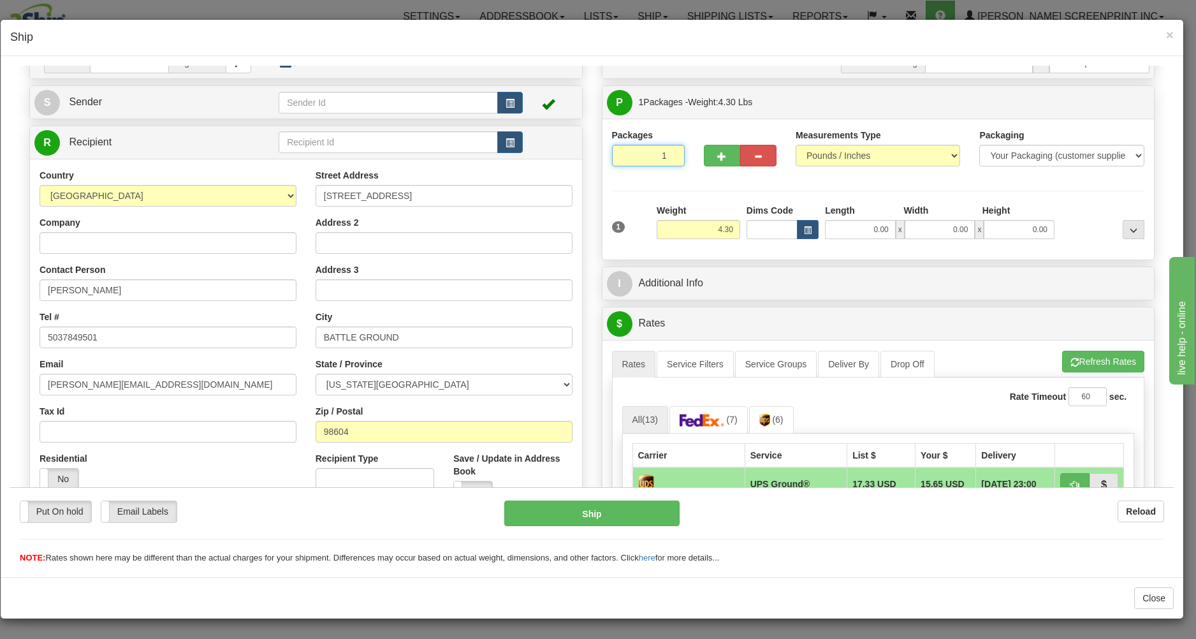
click at [633, 150] on input "1" at bounding box center [648, 155] width 73 height 22
click at [702, 229] on input "4.30" at bounding box center [697, 228] width 83 height 19
drag, startPoint x: 867, startPoint y: 236, endPoint x: 860, endPoint y: 227, distance: 11.3
click at [867, 232] on input "0.00" at bounding box center [860, 228] width 71 height 19
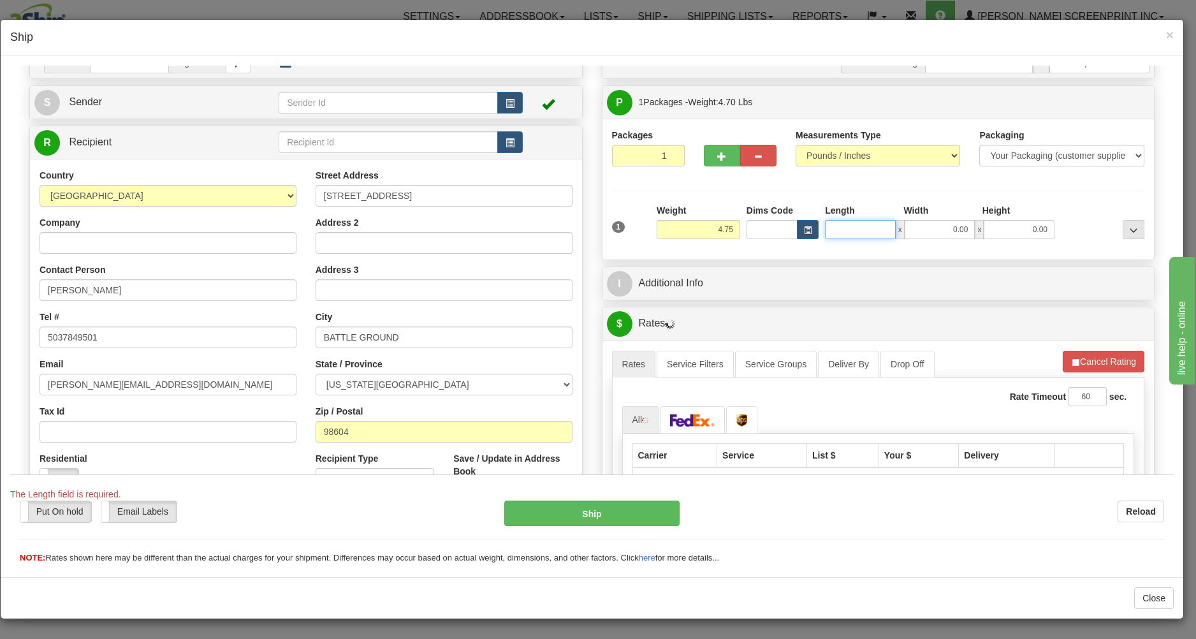
type input "4.70"
type input "26"
type input "4.30"
type input "26.00"
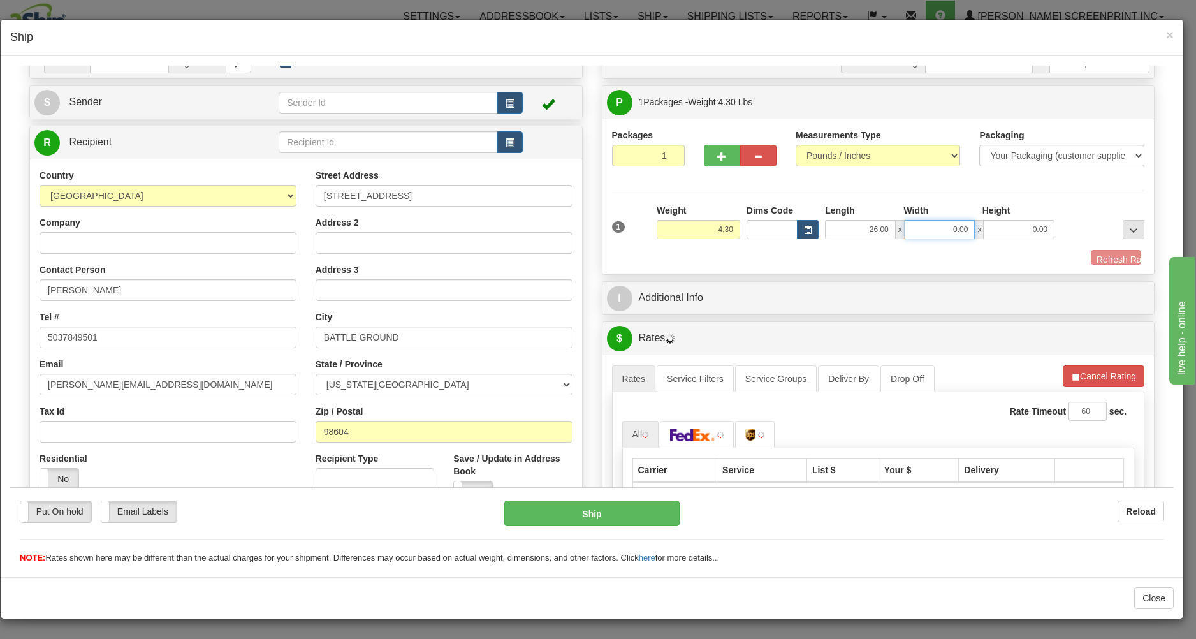
click at [945, 226] on input "0.00" at bounding box center [939, 228] width 71 height 19
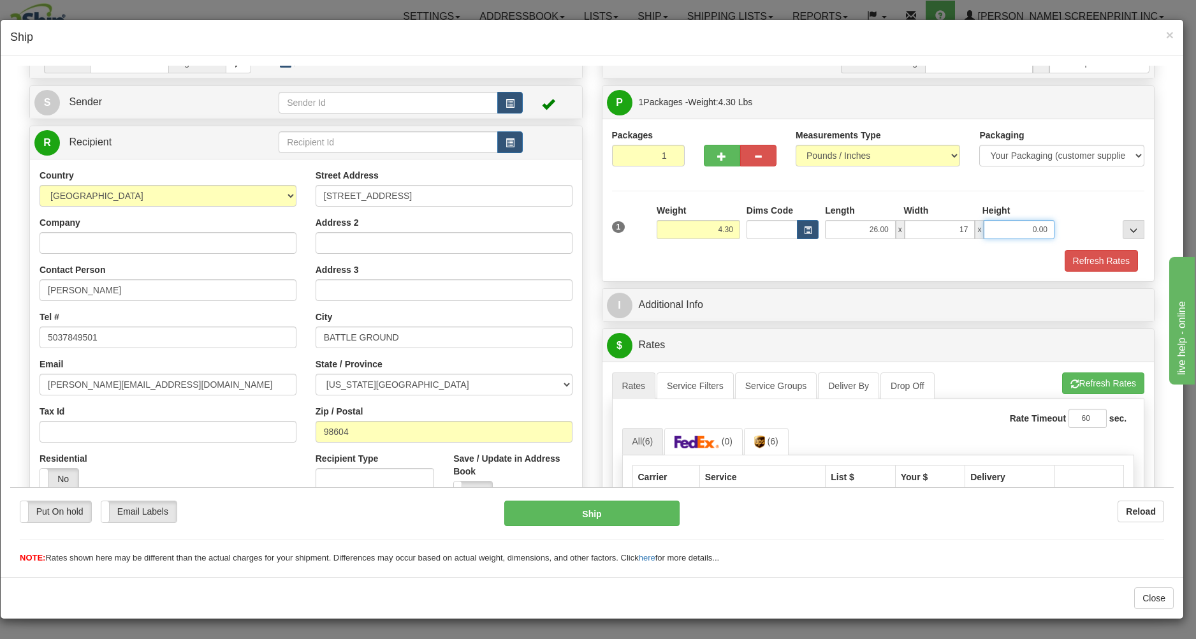
type input "17.00"
click at [1008, 227] on input "0.00" at bounding box center [1018, 228] width 71 height 19
type input "4.30"
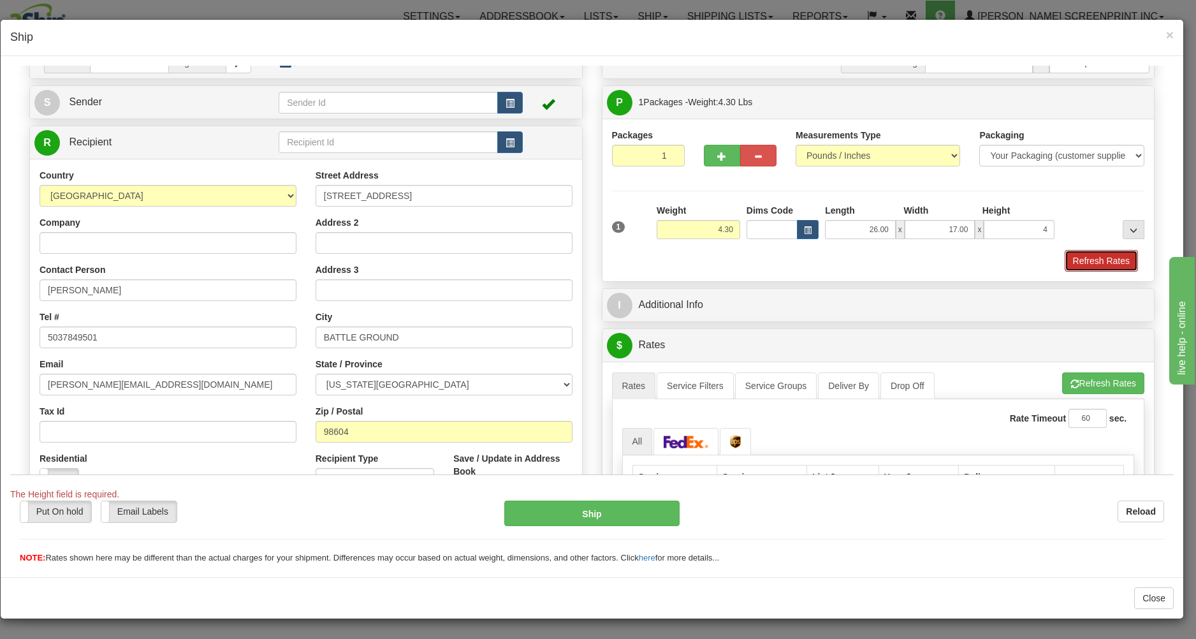
type input "4.00"
click at [1066, 261] on button "Refresh Rates" at bounding box center [1100, 260] width 73 height 22
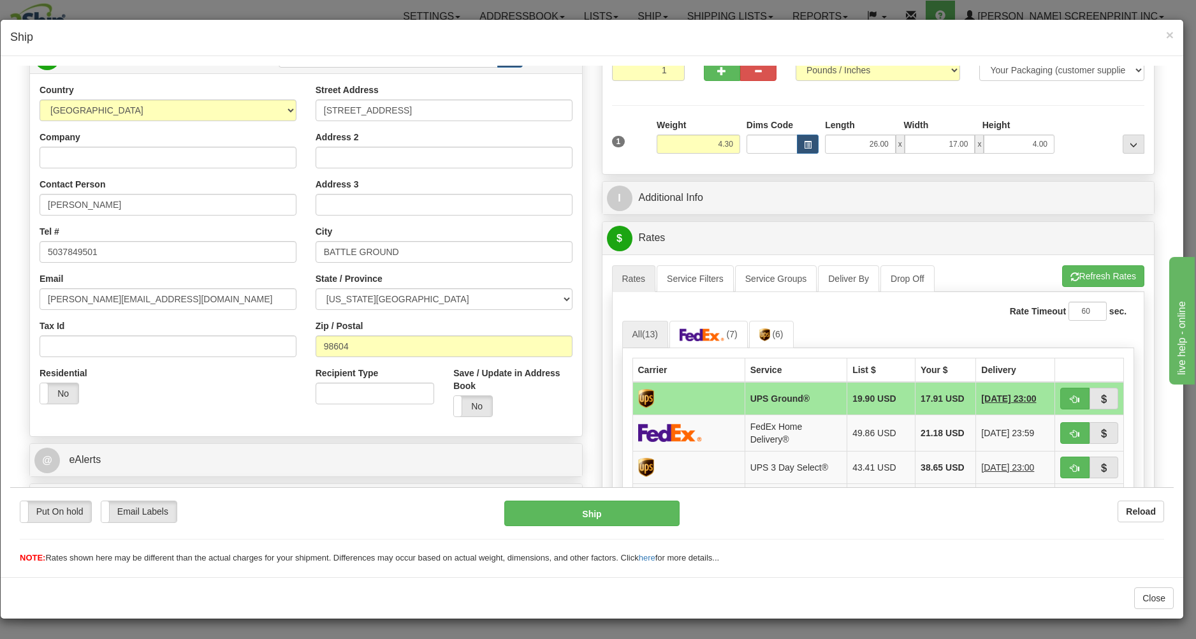
scroll to position [205, 0]
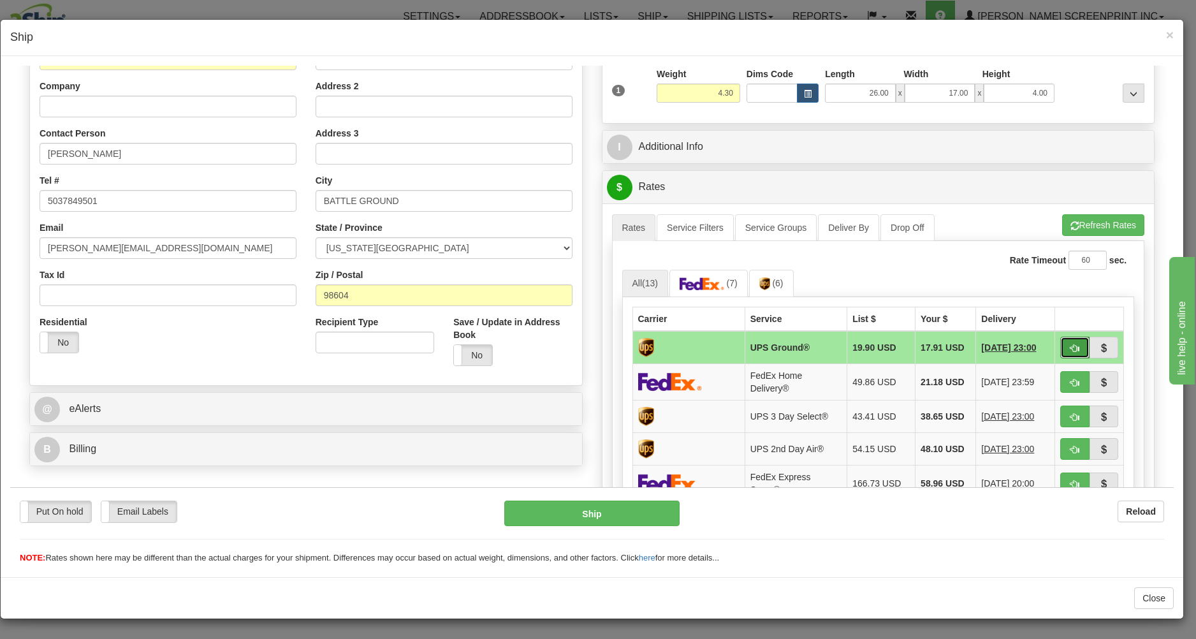
click at [1070, 352] on span "button" at bounding box center [1074, 347] width 9 height 8
type input "03"
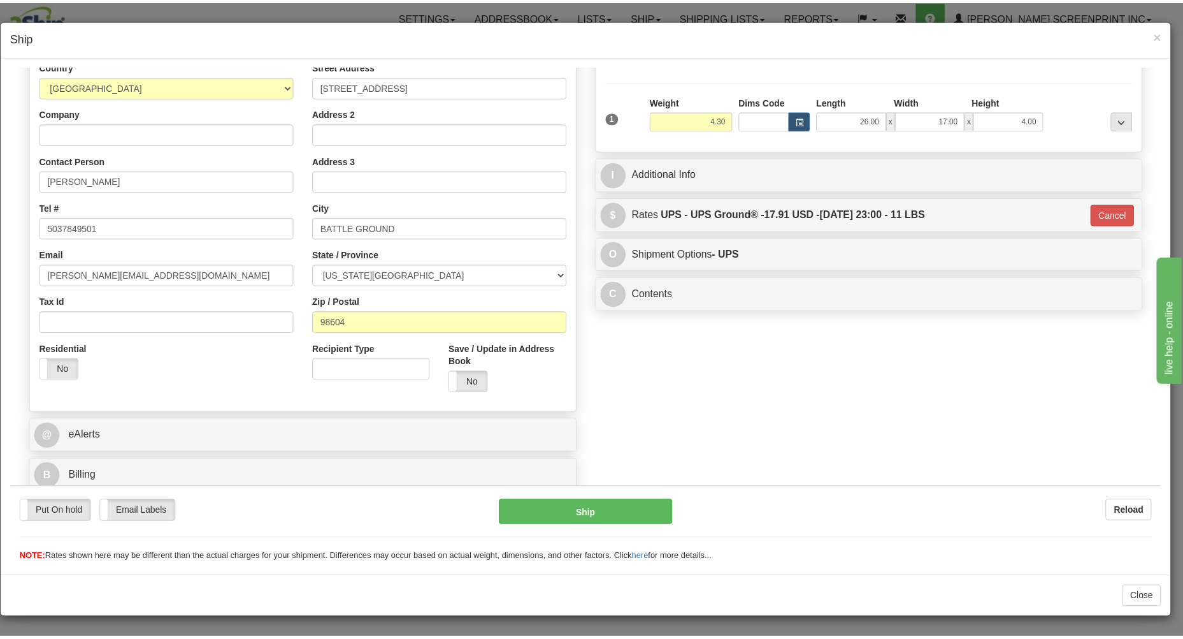
scroll to position [180, 0]
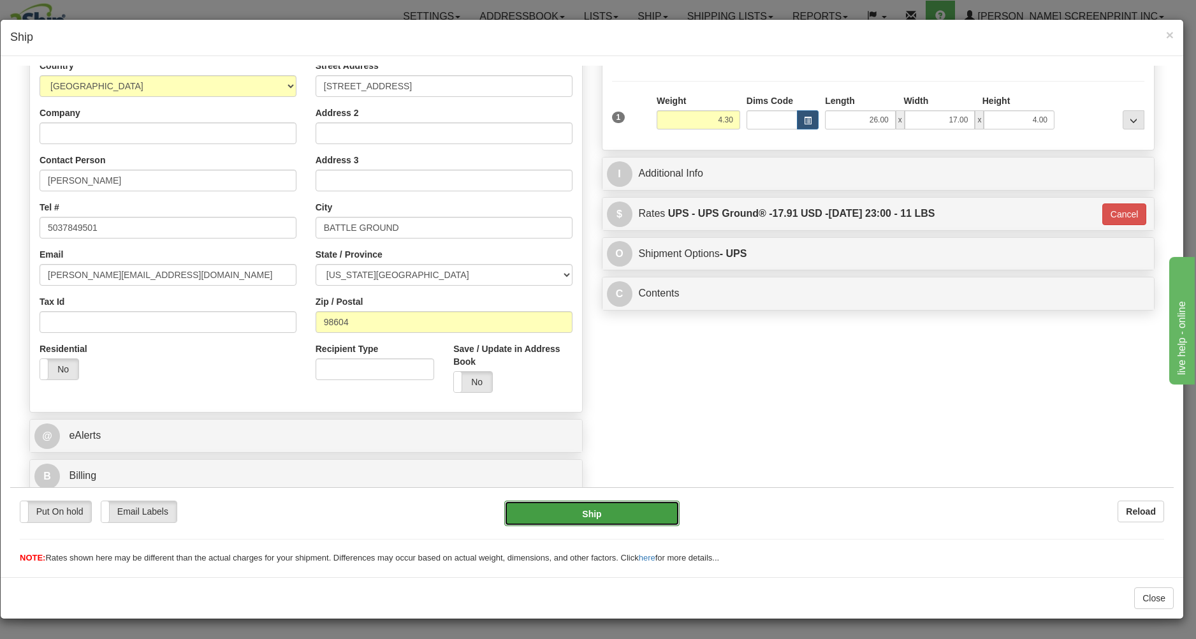
click at [635, 504] on button "Ship" at bounding box center [591, 512] width 175 height 25
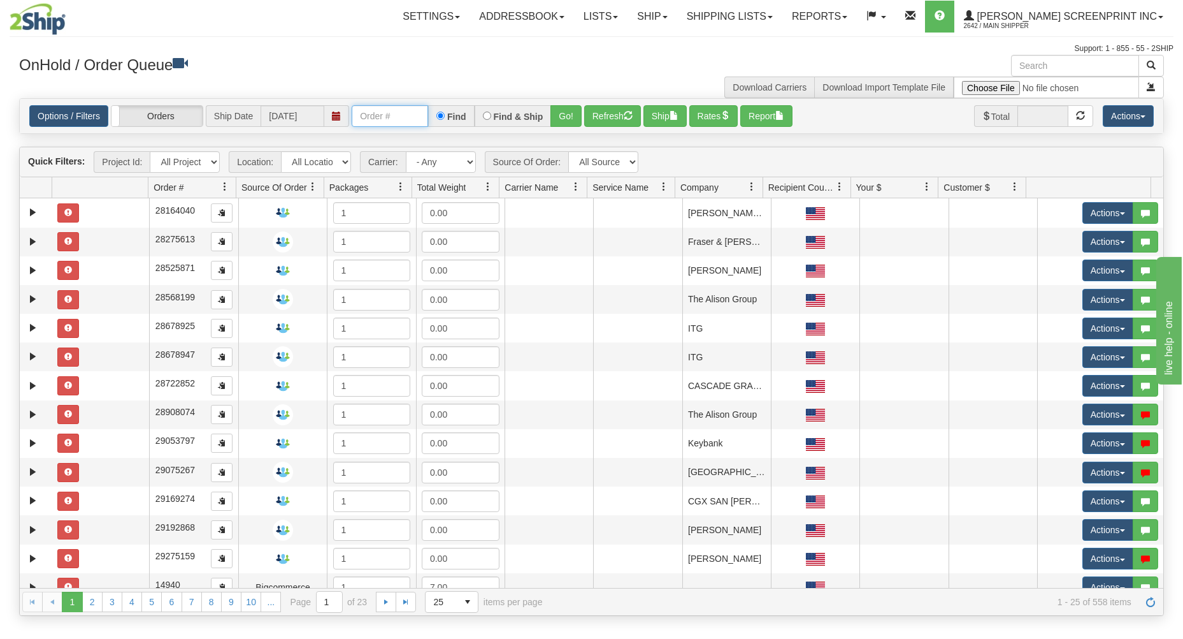
click at [384, 118] on input "text" at bounding box center [390, 116] width 76 height 22
click at [384, 120] on input "text" at bounding box center [390, 116] width 76 height 22
click at [403, 117] on input "text" at bounding box center [390, 116] width 76 height 22
type input "17385"
click at [567, 117] on button "Go!" at bounding box center [566, 116] width 31 height 22
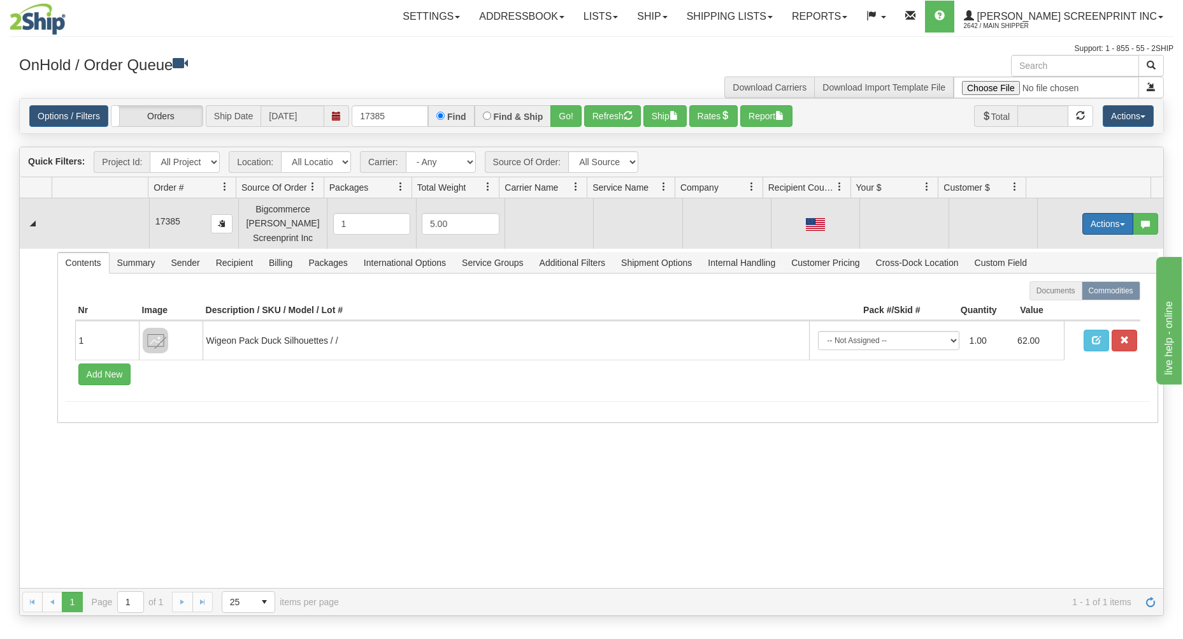
click at [1097, 223] on button "Actions" at bounding box center [1108, 224] width 51 height 22
click at [1044, 245] on span at bounding box center [1048, 247] width 9 height 9
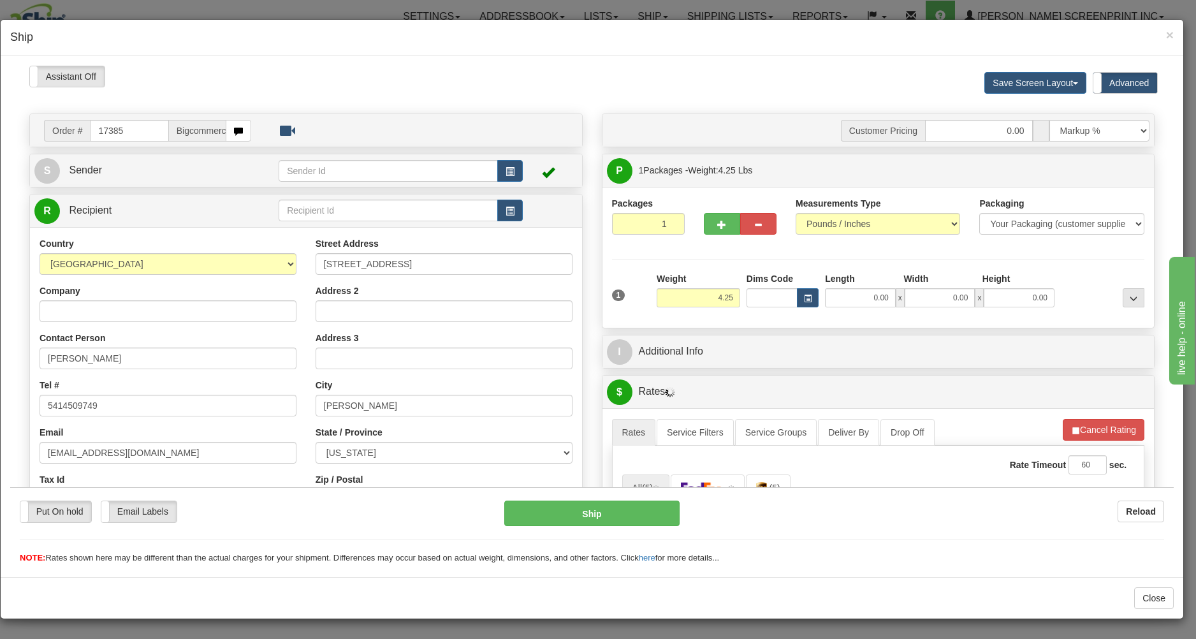
type input "4.30"
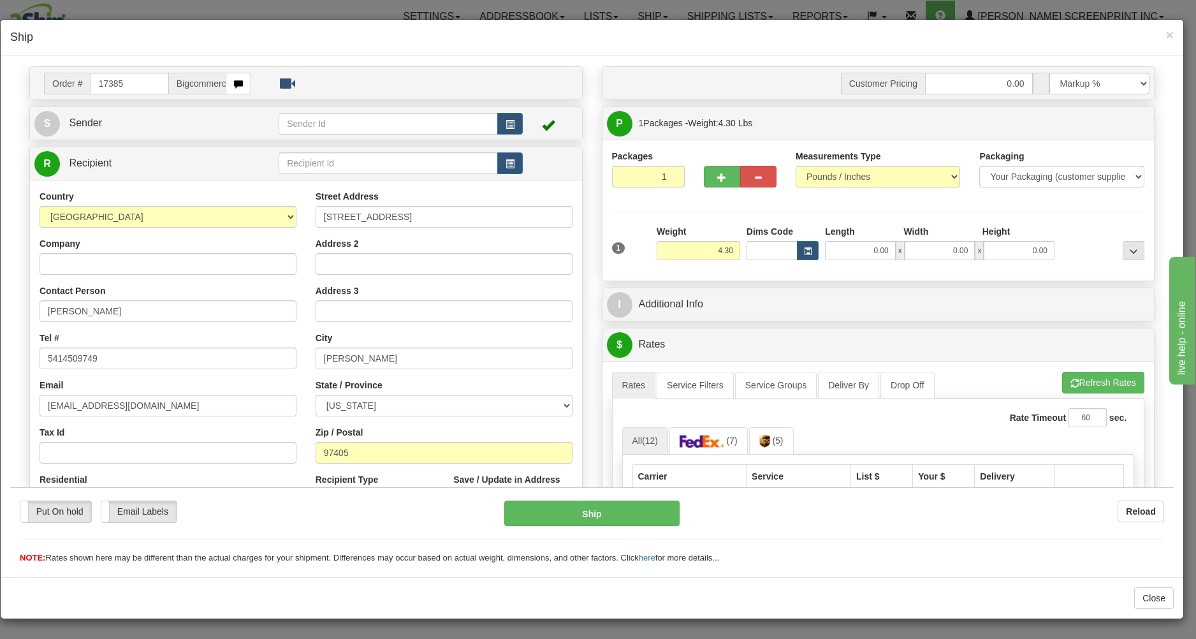
scroll to position [68, 0]
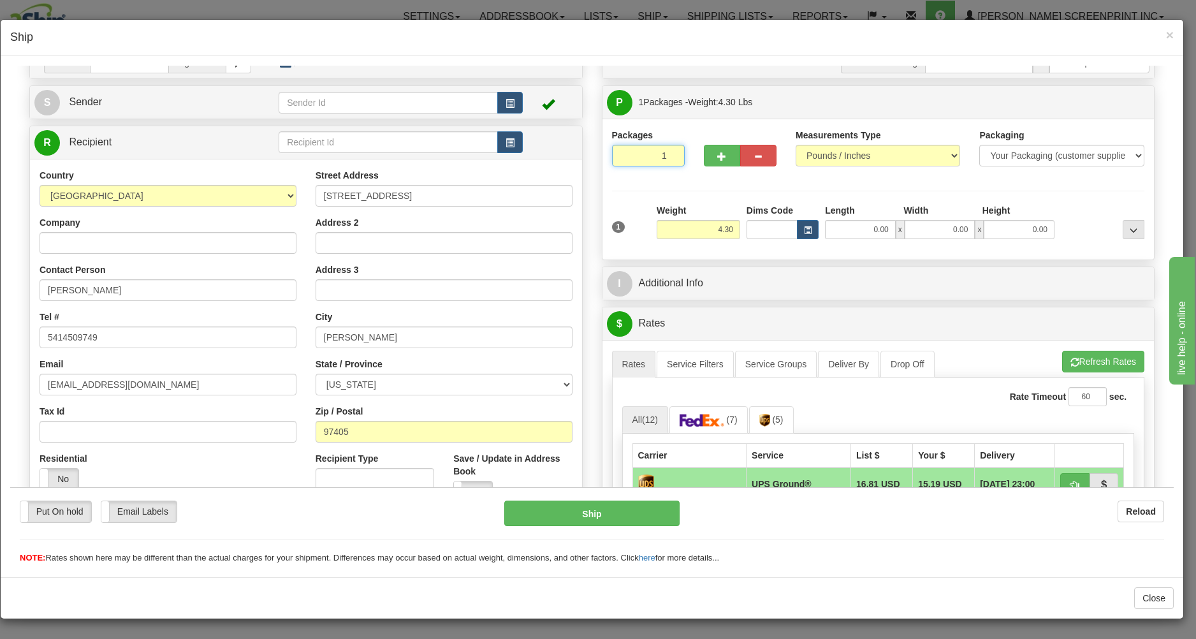
drag, startPoint x: 631, startPoint y: 157, endPoint x: 651, endPoint y: 171, distance: 24.6
click at [637, 163] on input "1" at bounding box center [648, 155] width 73 height 22
drag, startPoint x: 695, startPoint y: 229, endPoint x: 821, endPoint y: 236, distance: 127.0
click at [706, 231] on input "4.30" at bounding box center [697, 228] width 83 height 19
click at [855, 237] on input "0.00" at bounding box center [860, 228] width 71 height 19
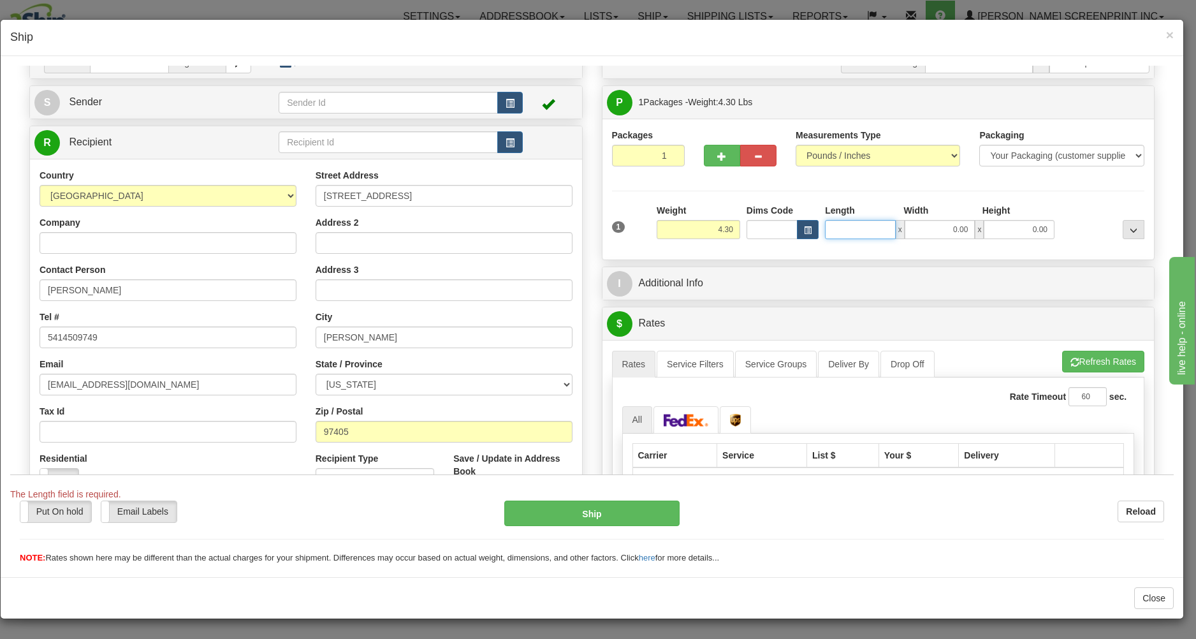
type input "4.35"
type input "26"
type input "4.30"
type input "26.00"
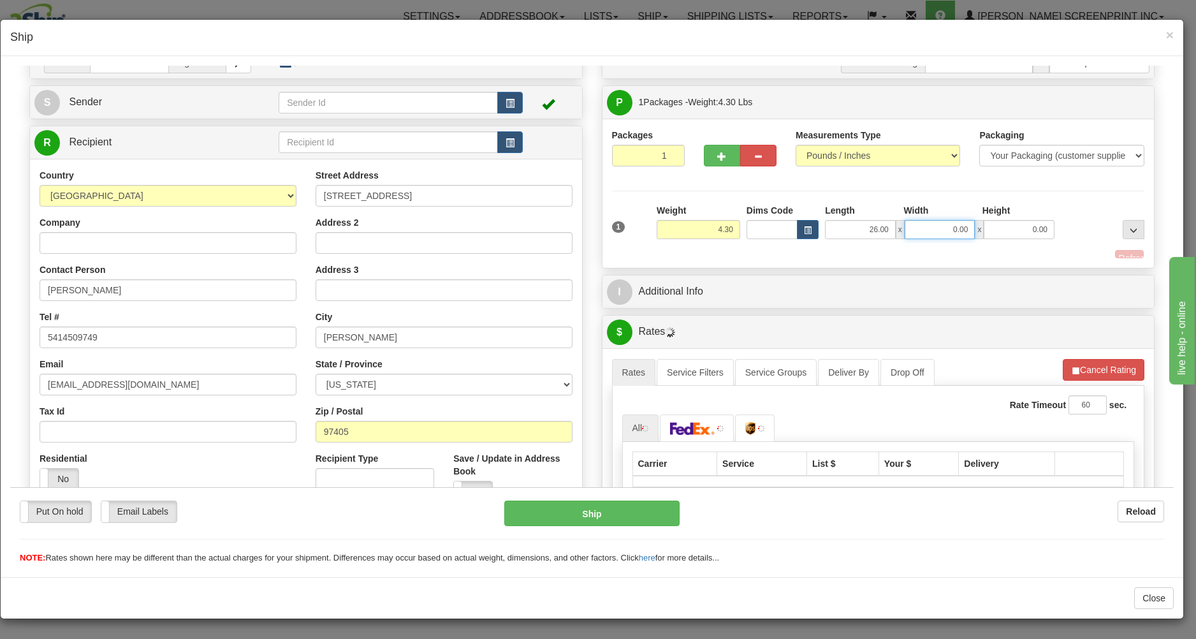
click at [933, 224] on input "0.00" at bounding box center [939, 228] width 71 height 19
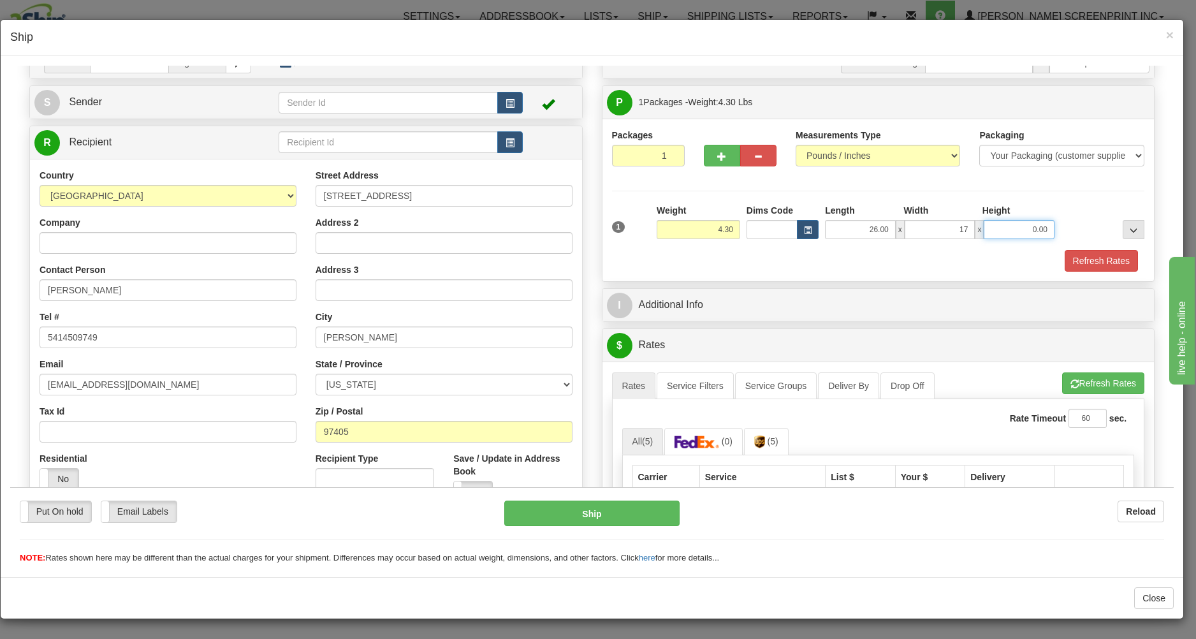
type input "17.00"
click at [999, 229] on input "0.00" at bounding box center [1018, 228] width 71 height 19
type input "4.00"
click at [1103, 261] on button "Refresh Rates" at bounding box center [1100, 260] width 73 height 22
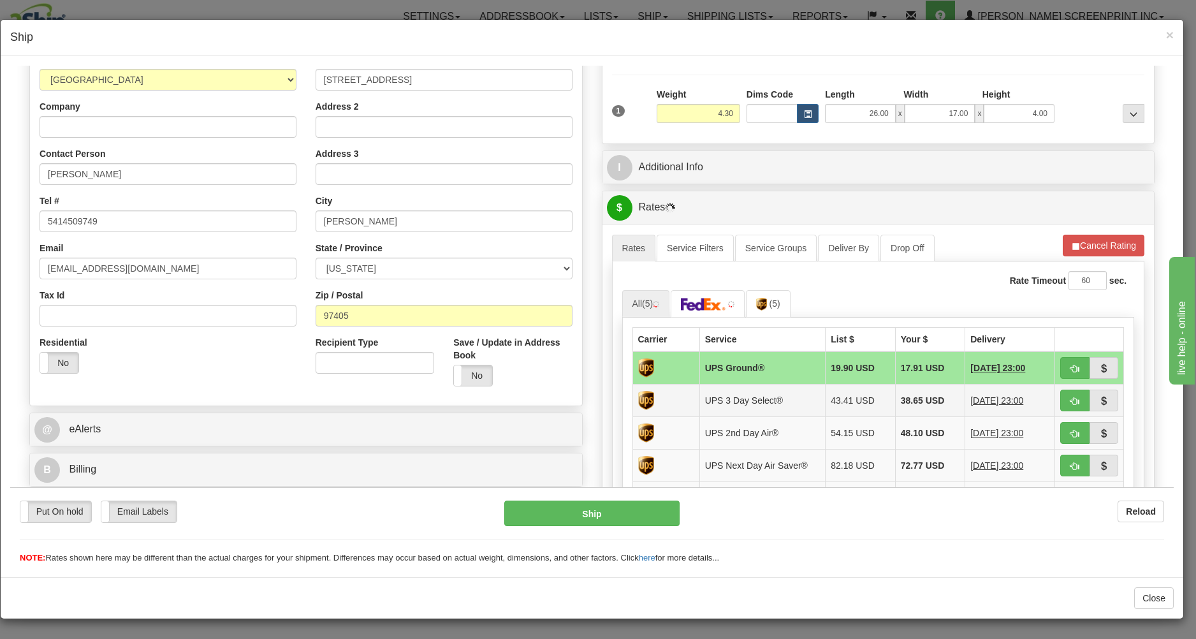
scroll to position [205, 0]
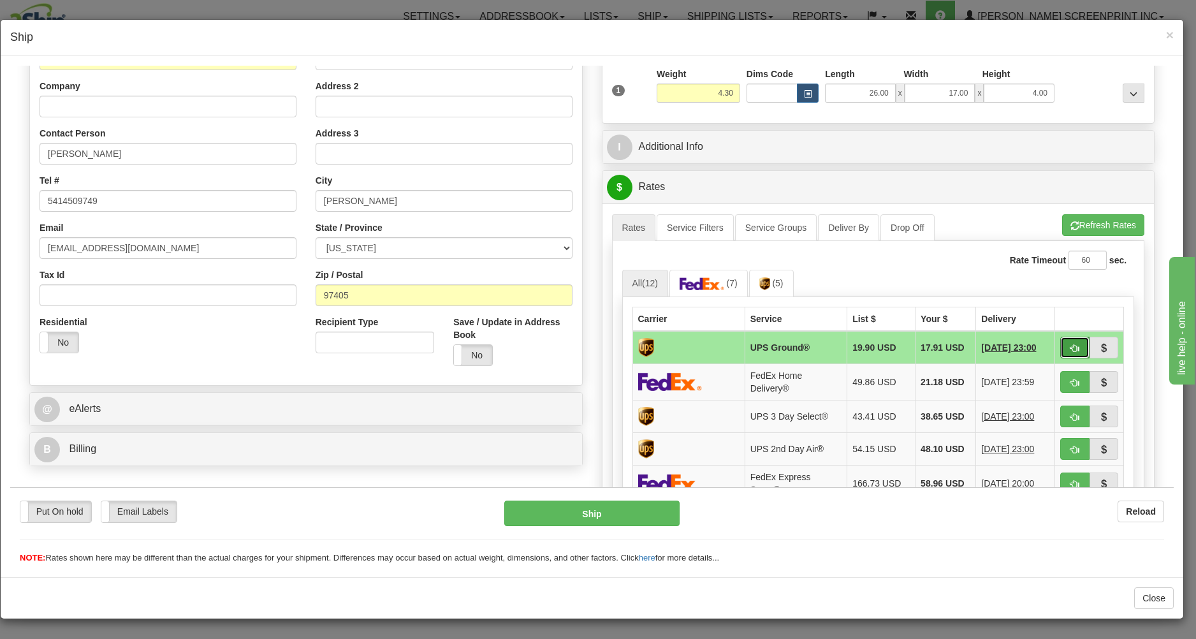
click at [1070, 348] on span "button" at bounding box center [1074, 347] width 9 height 8
type input "03"
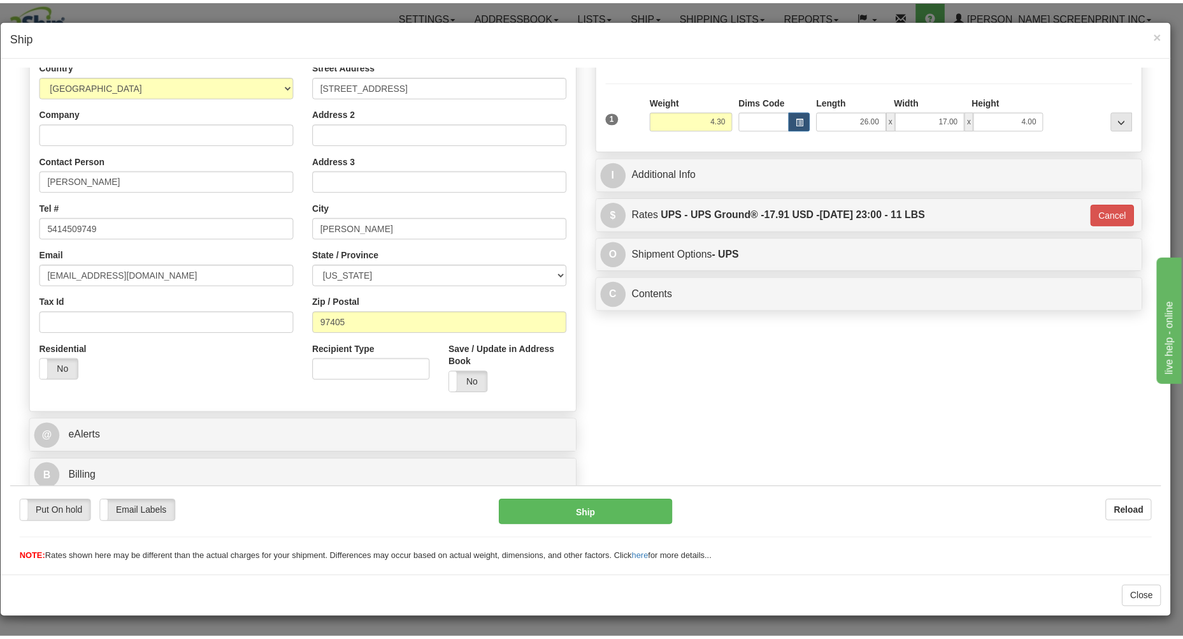
scroll to position [180, 0]
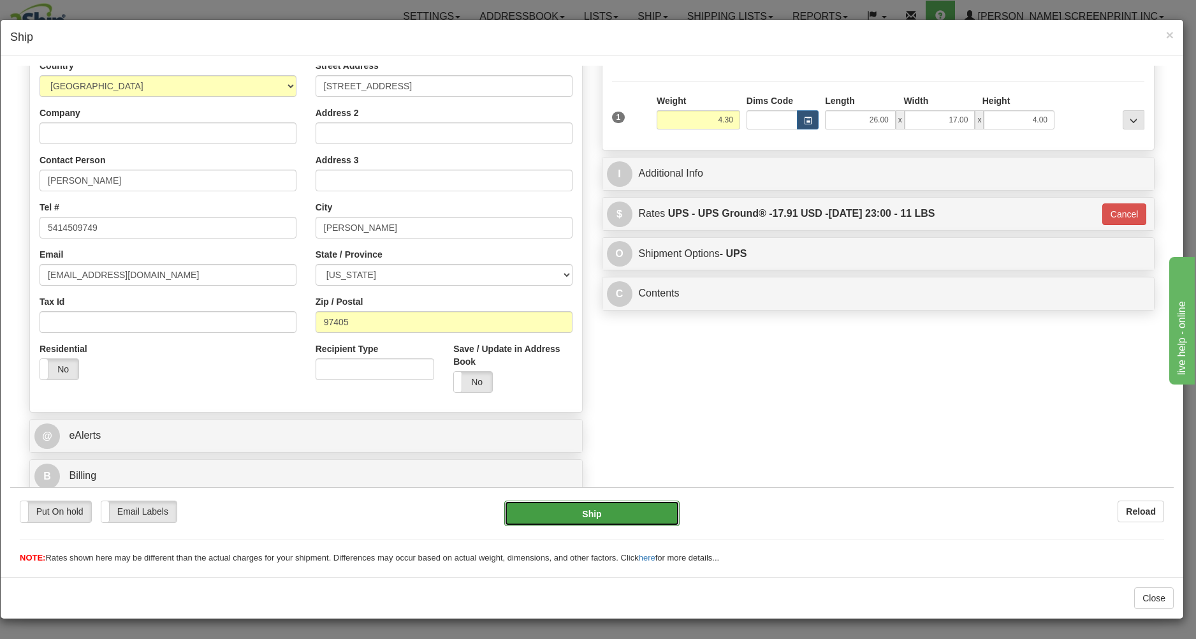
click at [610, 515] on button "Ship" at bounding box center [591, 512] width 175 height 25
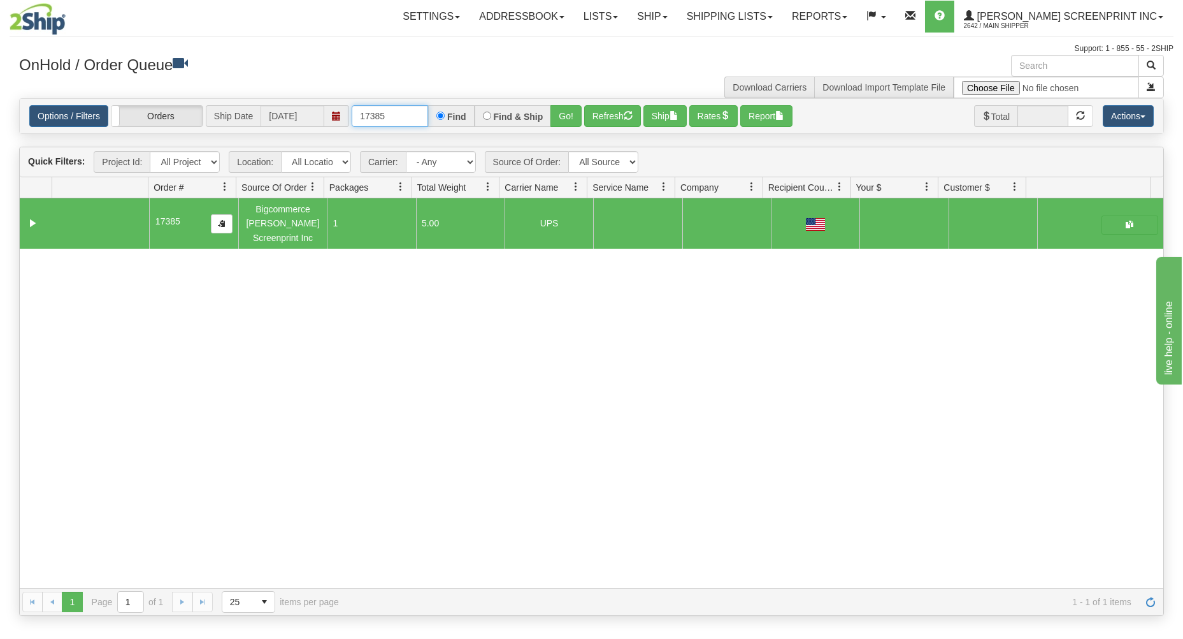
click at [392, 117] on input "17385" at bounding box center [390, 116] width 76 height 22
type input "1"
click at [364, 64] on h3 "OnHold / Order Queue" at bounding box center [300, 64] width 563 height 18
